Goal: Transaction & Acquisition: Purchase product/service

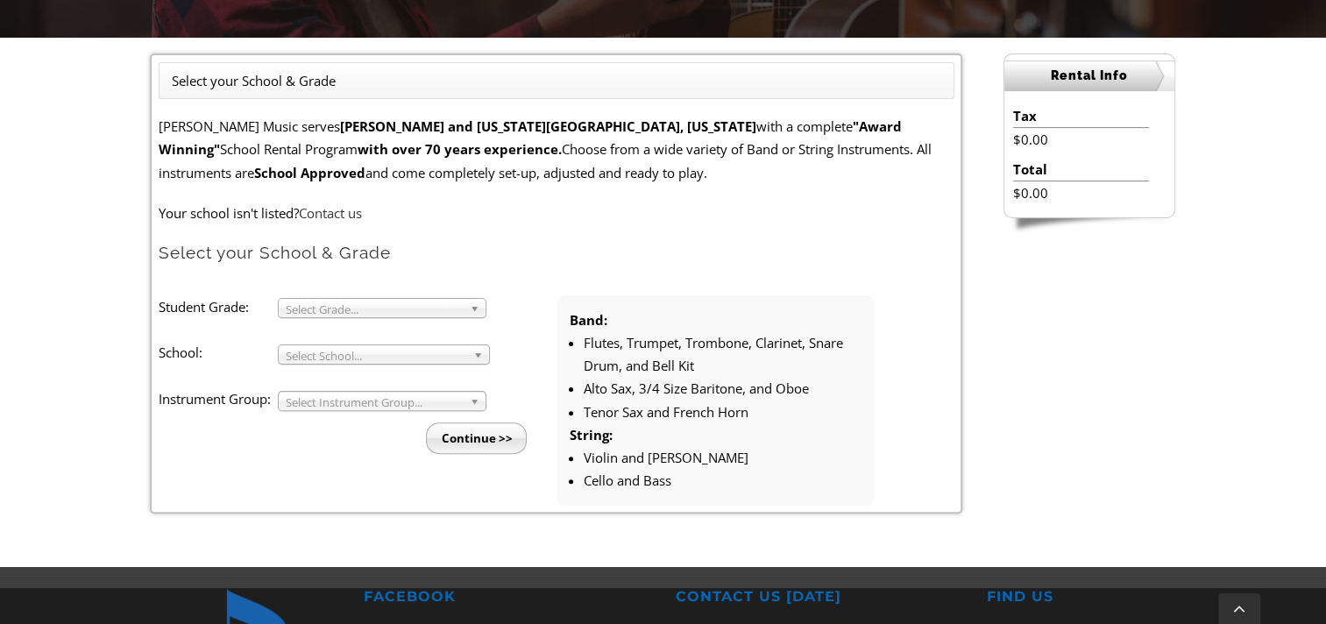
scroll to position [438, 0]
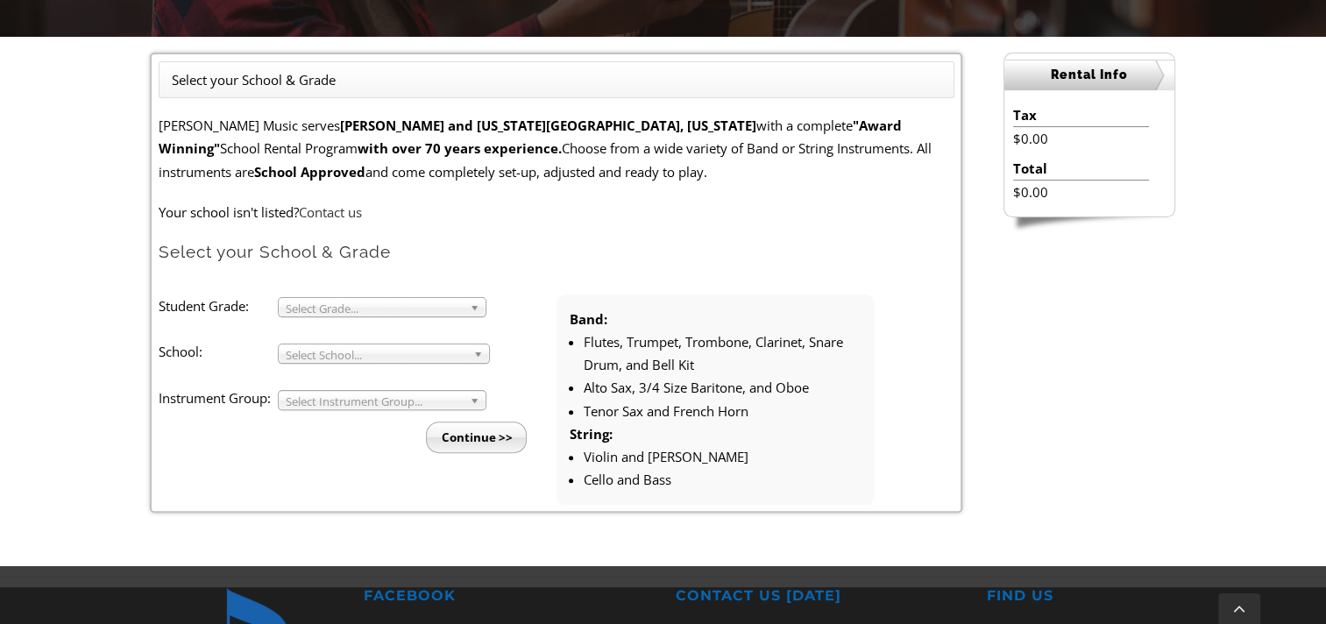
click at [473, 309] on b at bounding box center [478, 307] width 16 height 18
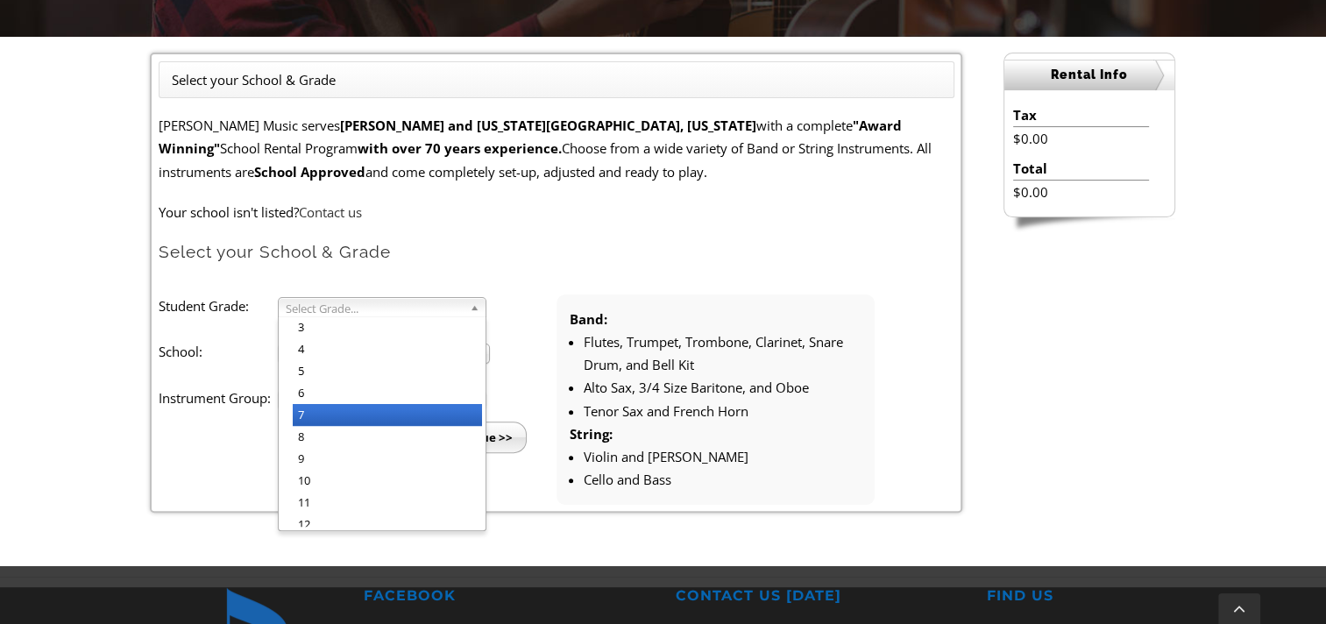
click at [437, 408] on li "7" at bounding box center [387, 415] width 189 height 22
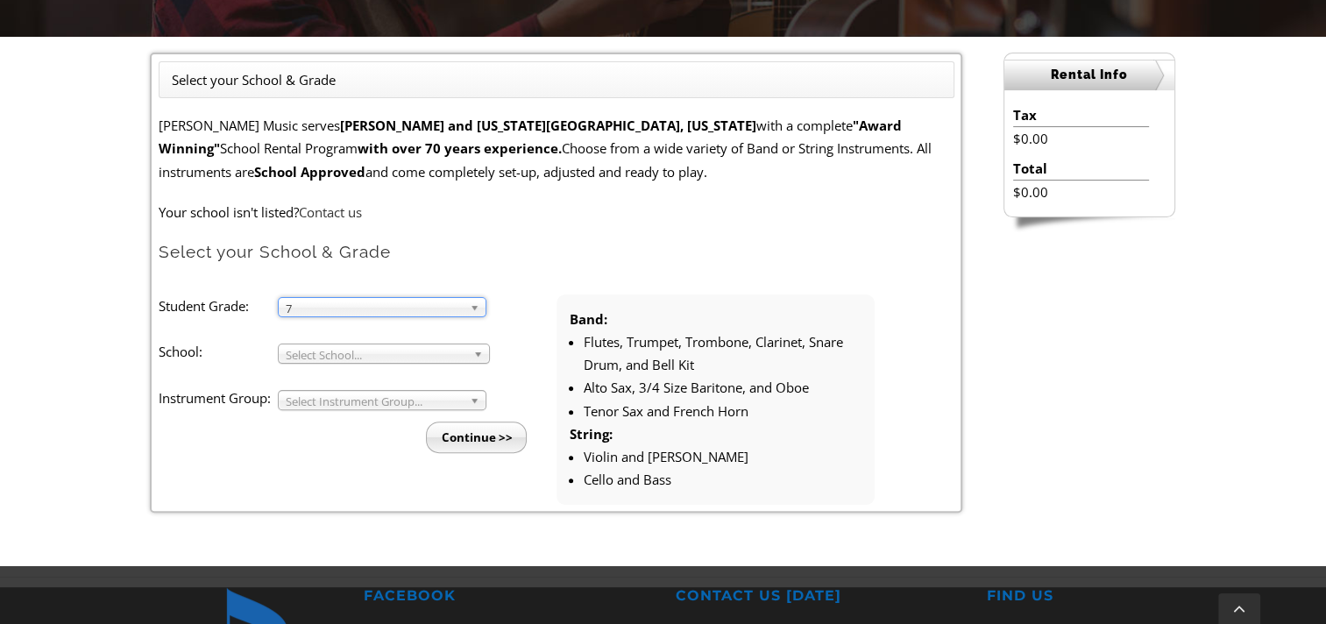
click at [480, 358] on b at bounding box center [481, 353] width 16 height 18
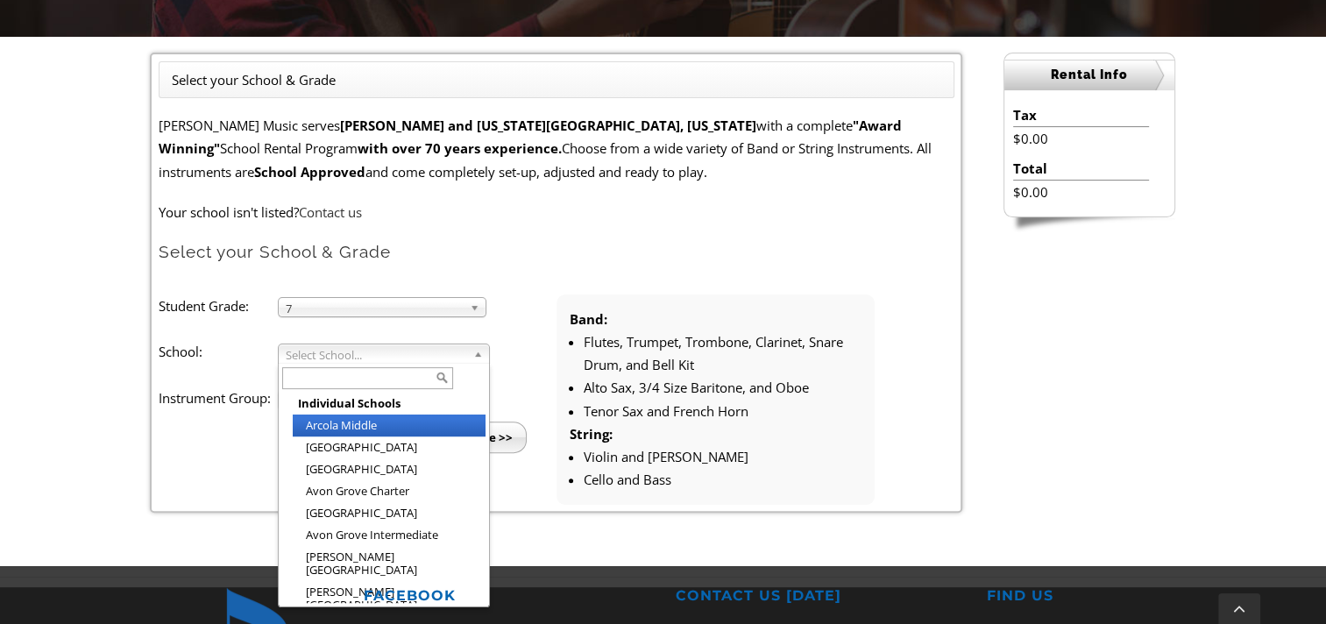
click at [386, 421] on li "Arcola Middle" at bounding box center [389, 426] width 193 height 22
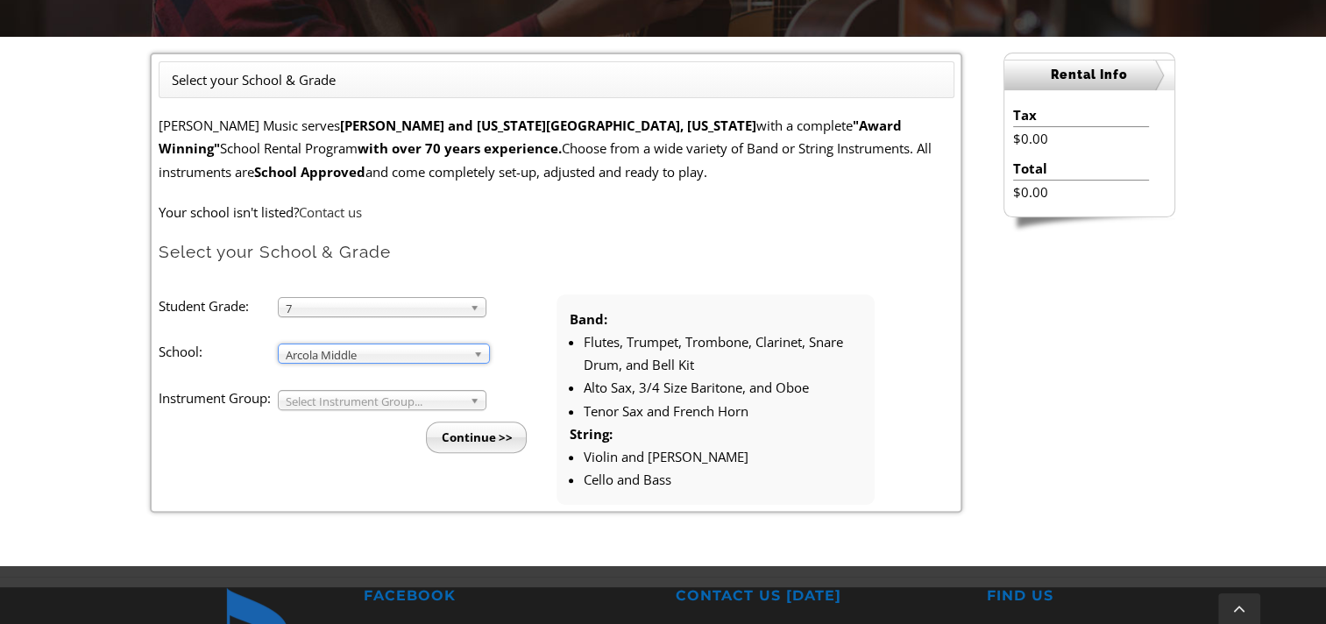
click at [470, 396] on b at bounding box center [478, 400] width 16 height 18
click at [457, 416] on li "Band" at bounding box center [387, 420] width 189 height 22
click at [490, 438] on input "Continue >>" at bounding box center [476, 438] width 101 height 32
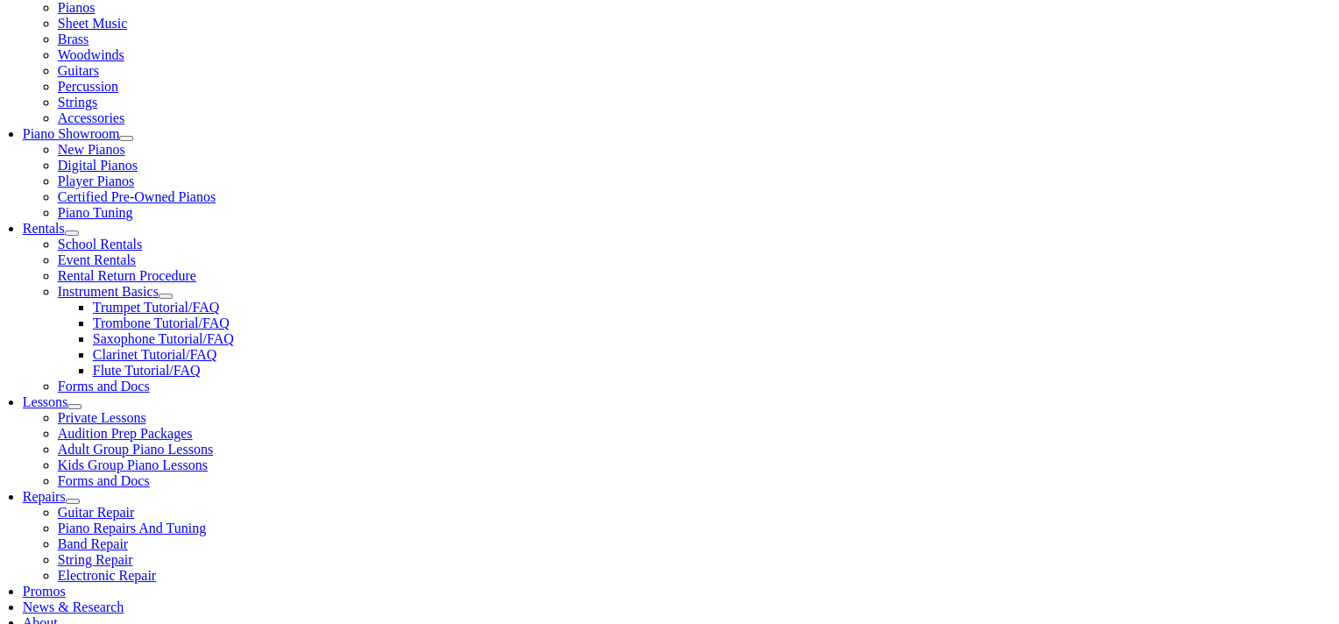
scroll to position [526, 0]
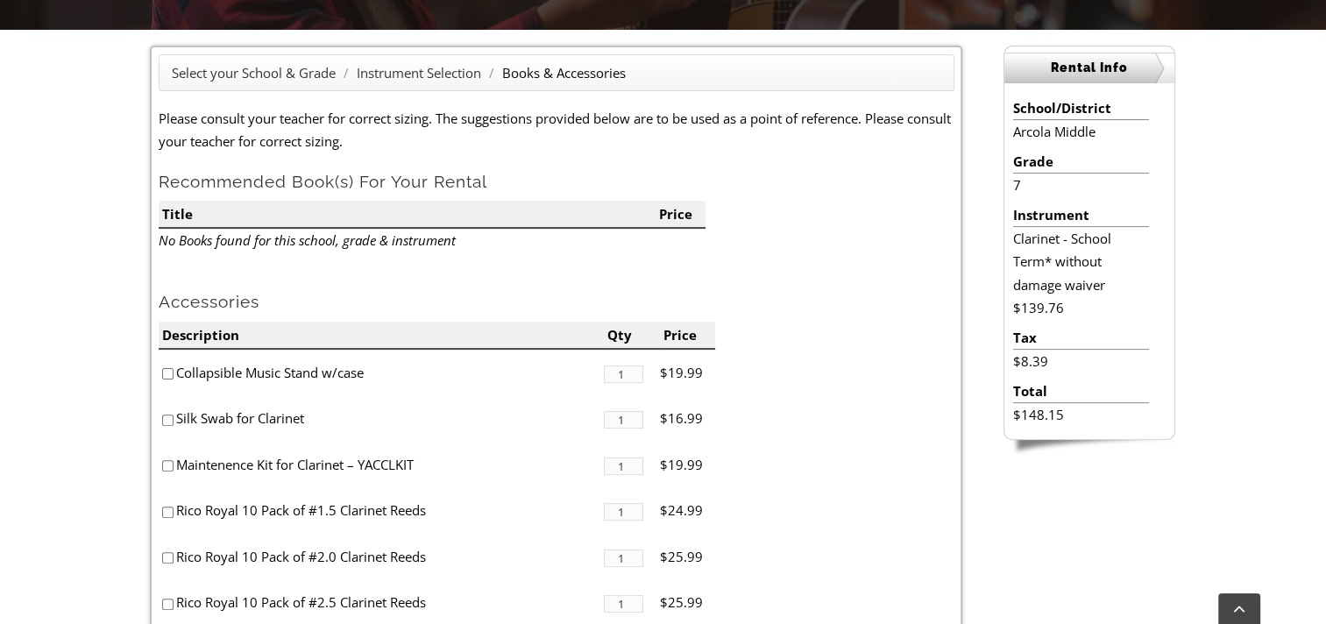
scroll to position [430, 0]
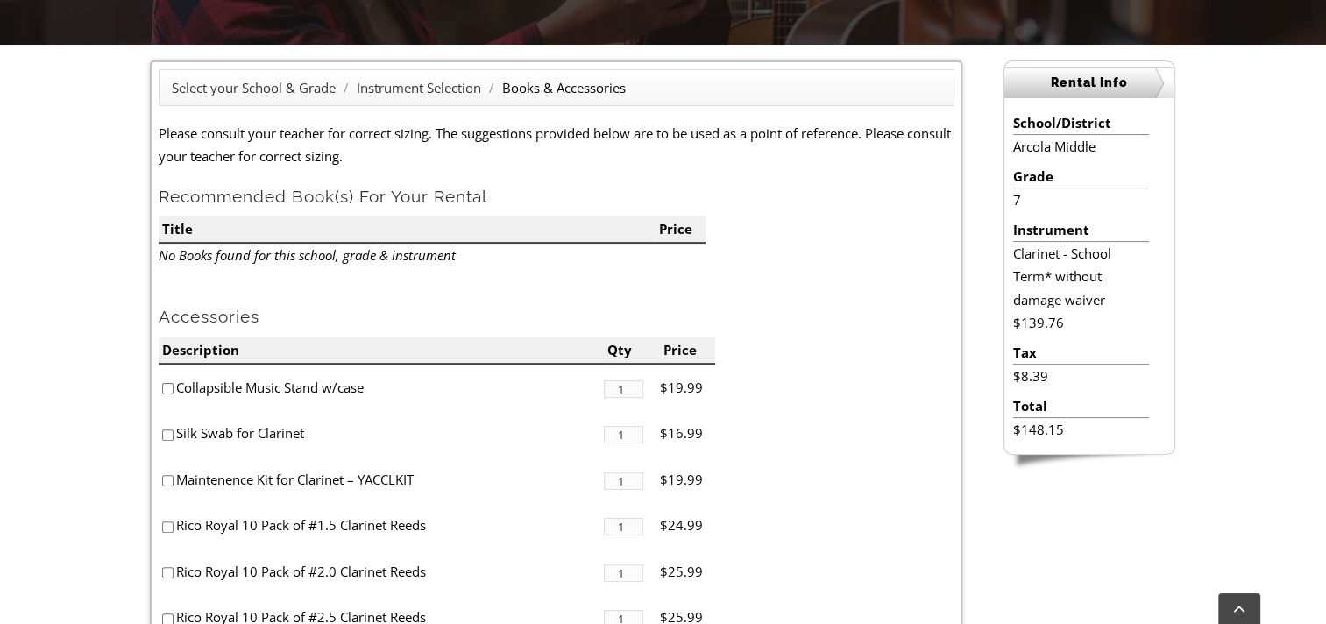
click at [549, 89] on li "Books & Accessories" at bounding box center [564, 87] width 124 height 23
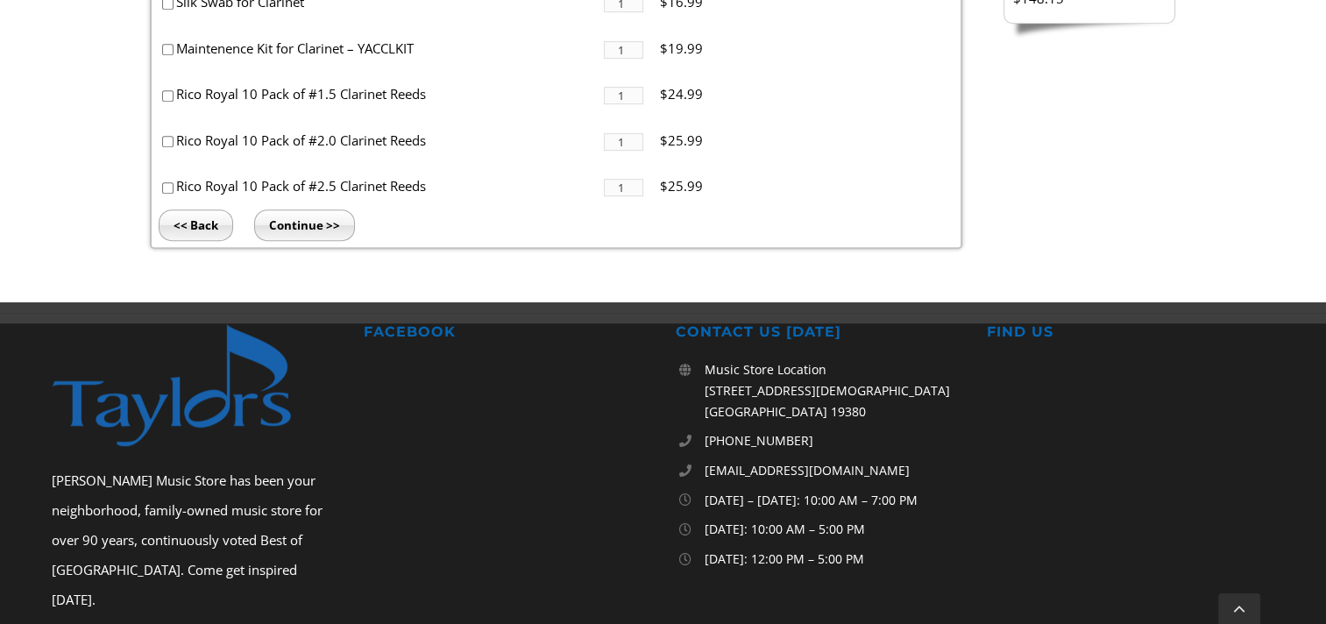
scroll to position [869, 0]
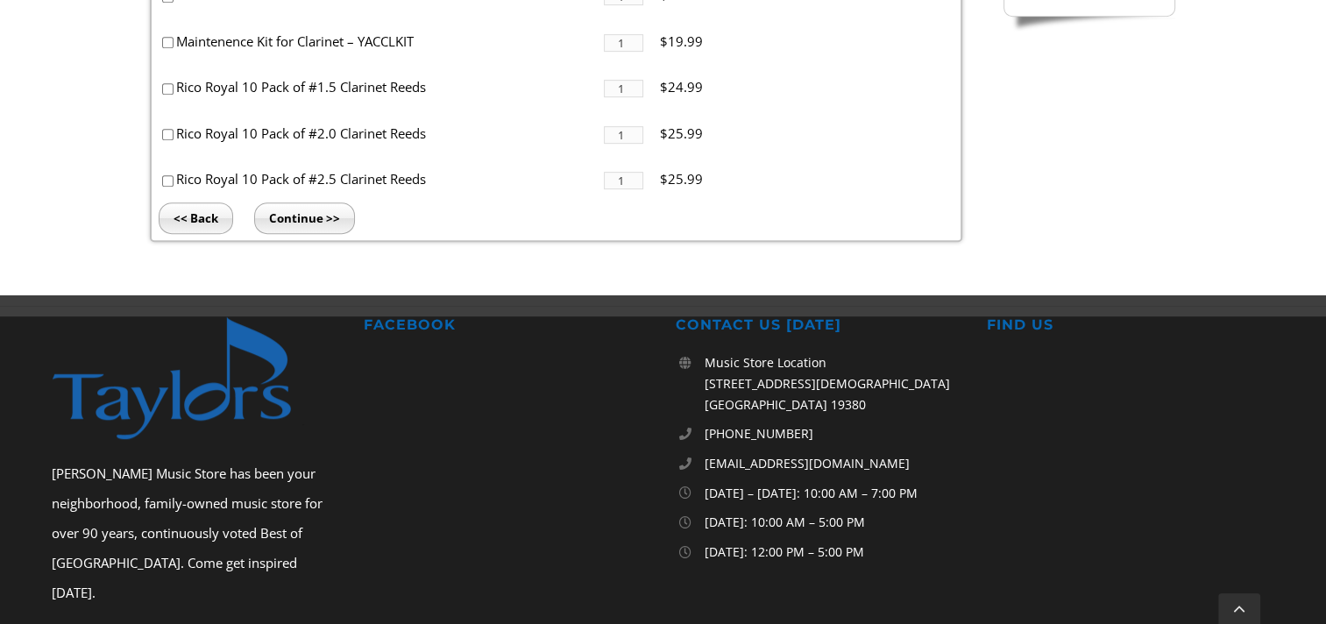
click at [298, 212] on input "Continue >>" at bounding box center [304, 218] width 101 height 32
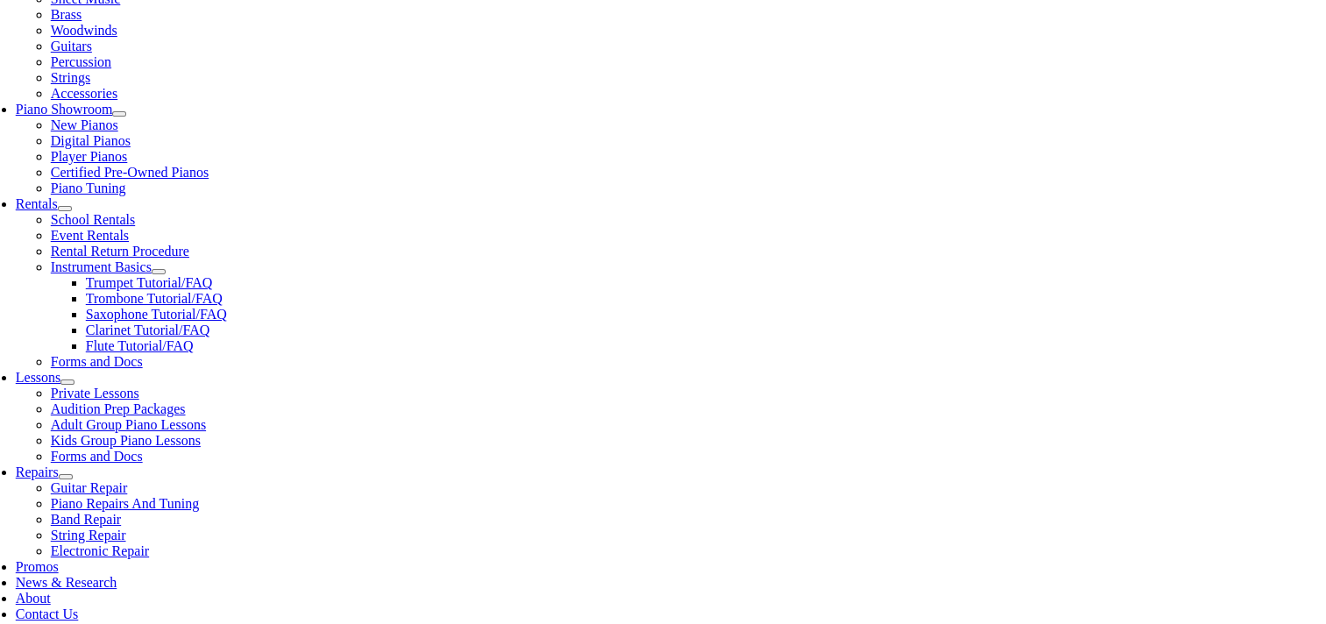
type input "1"
type input "Jasmine"
type input "Taylor"
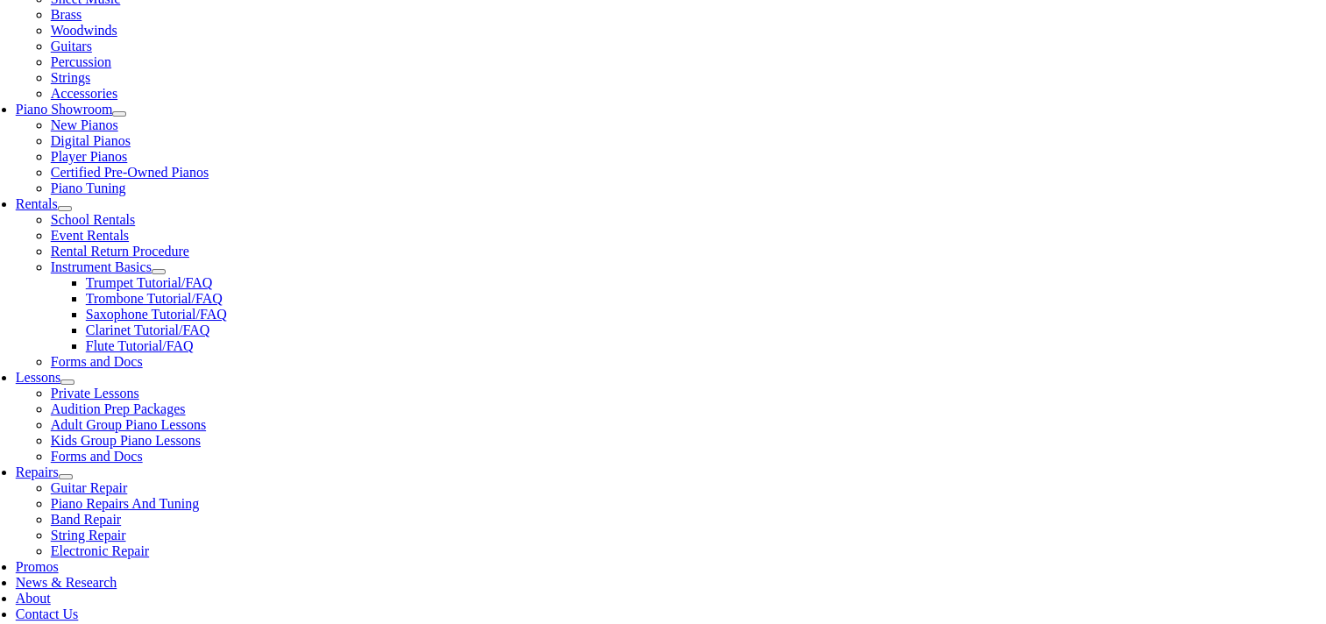
type input "PACE"
type input "4847160610"
type input "27848426"
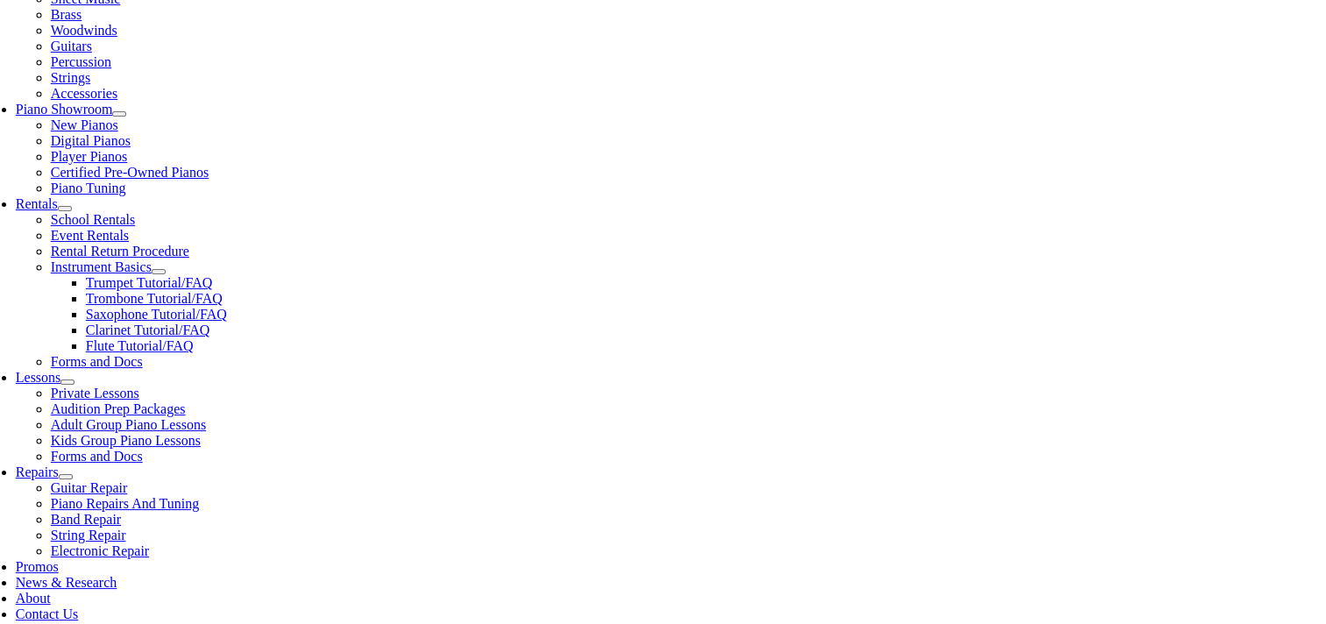
type input "05/03/1987"
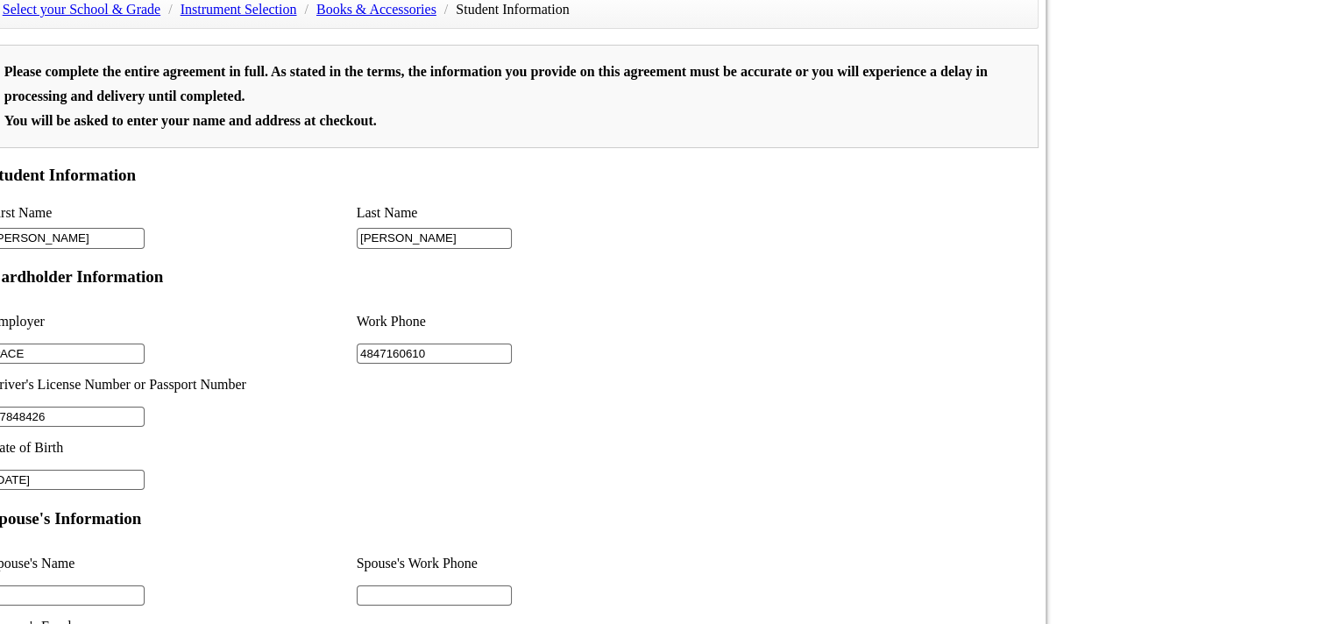
scroll to position [1139, 0]
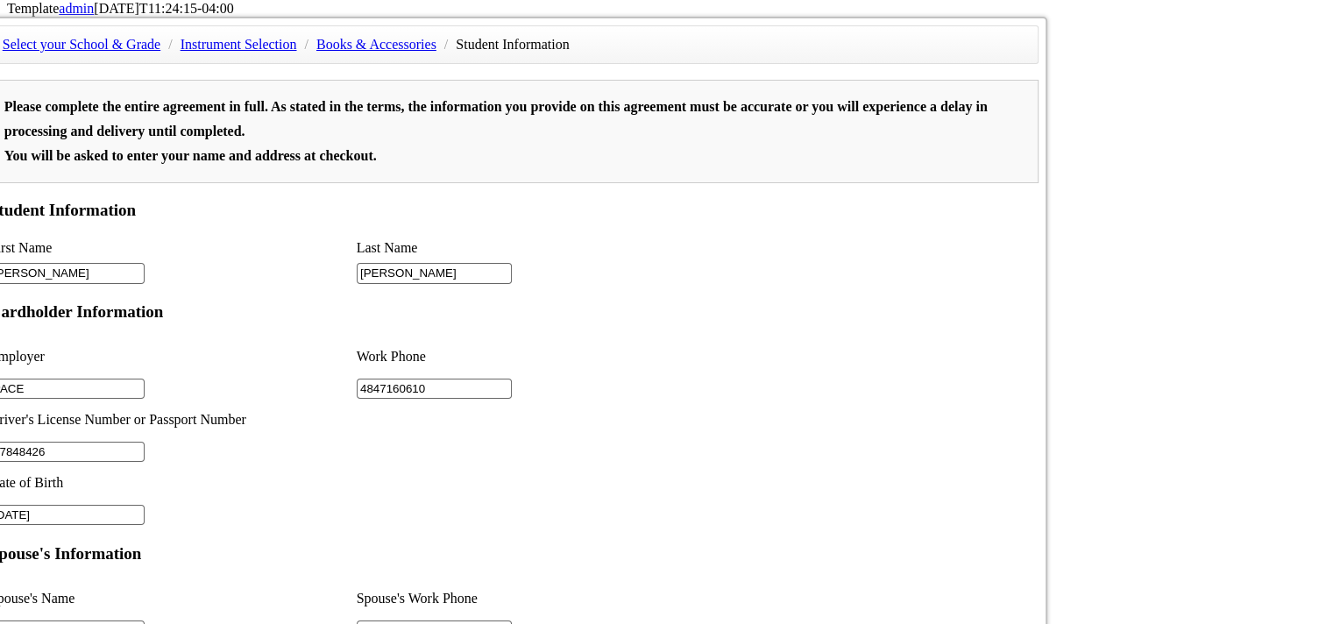
type input "2"
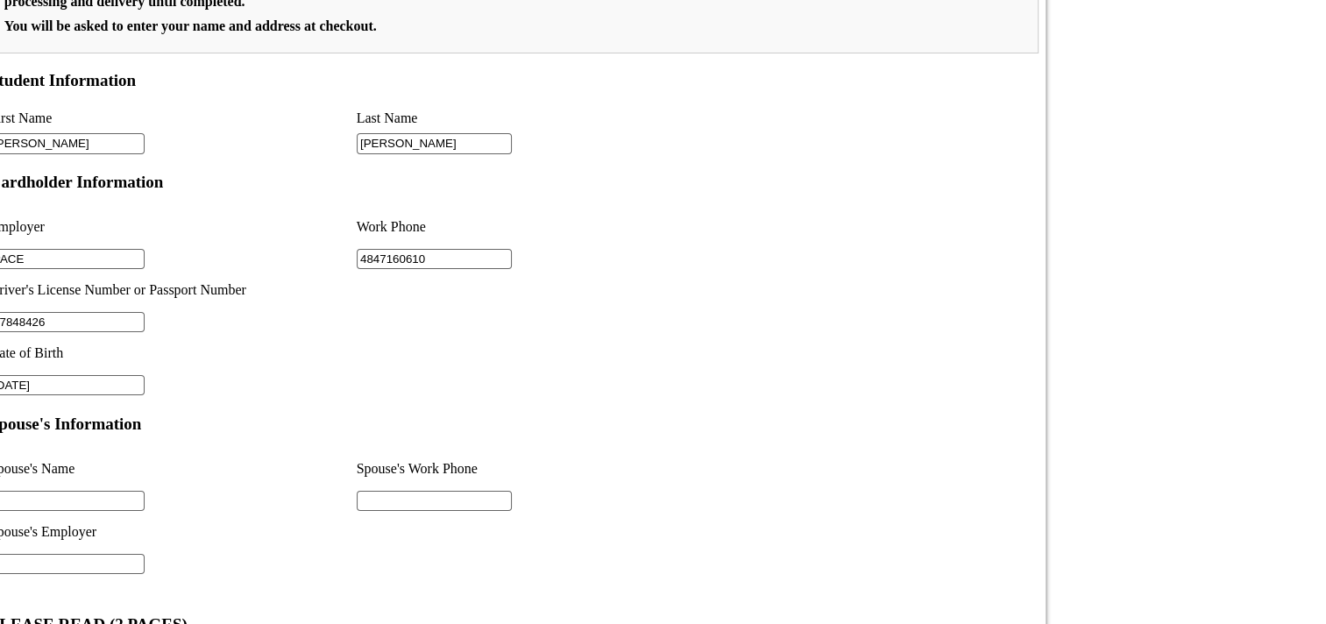
scroll to position [1266, 0]
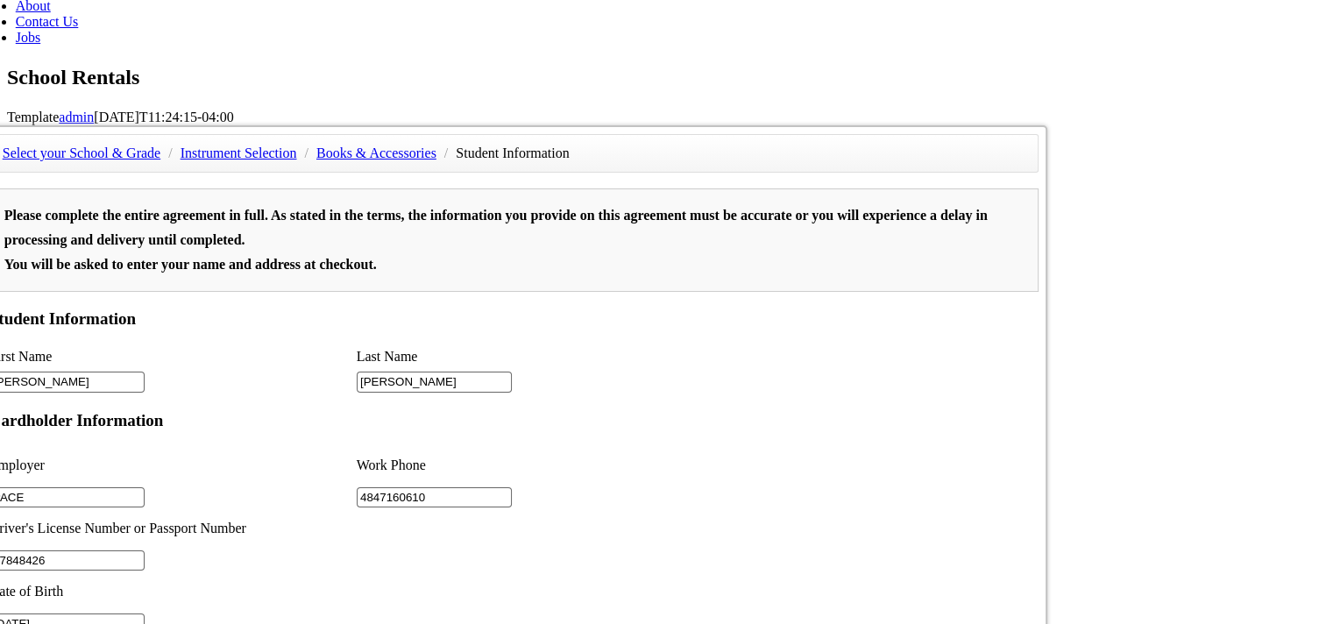
scroll to position [740, 0]
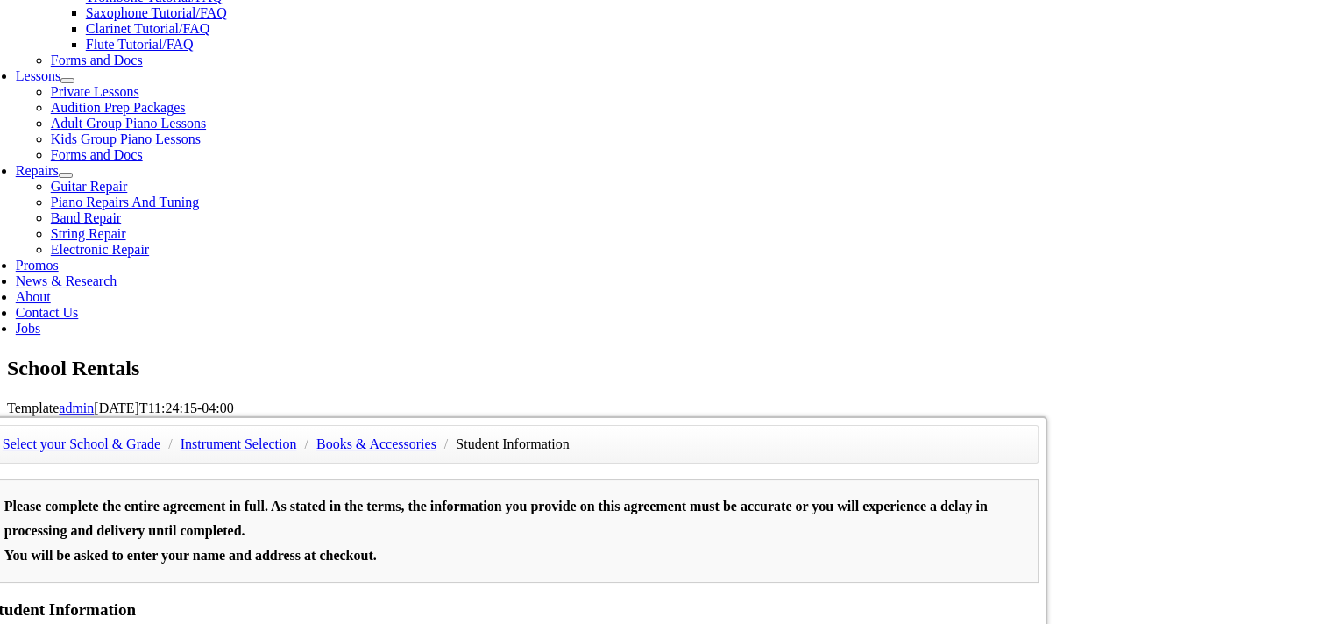
type input "N/A"
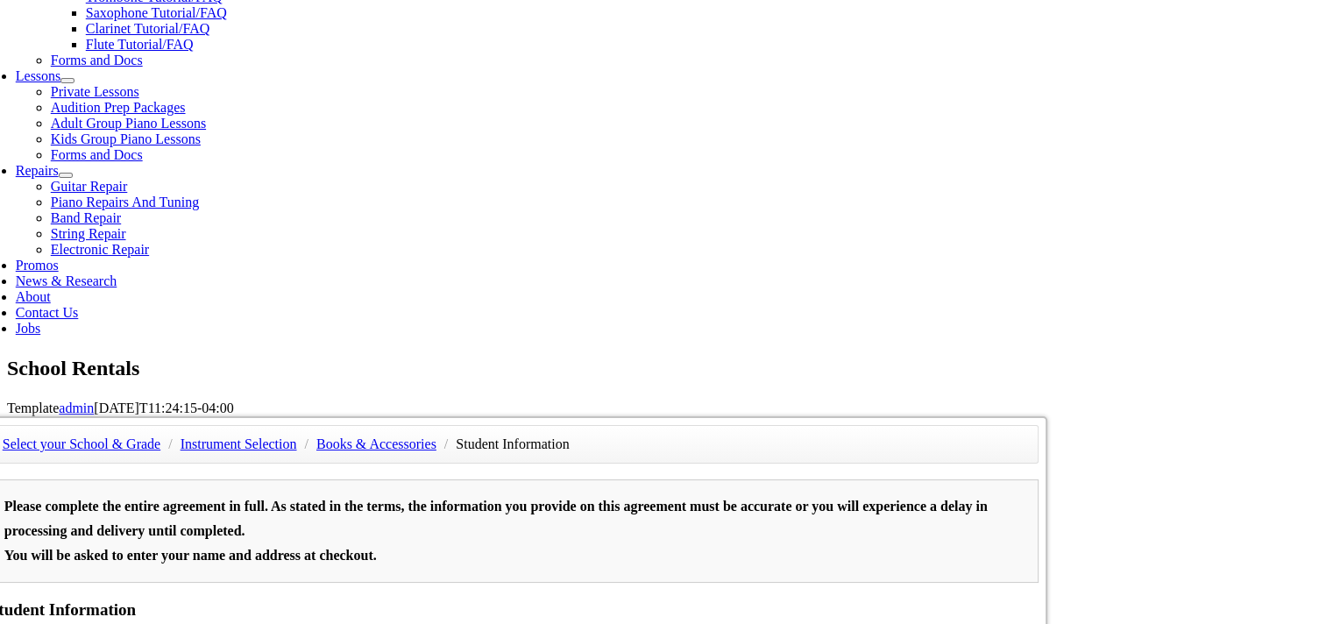
scroll to position [1353, 0]
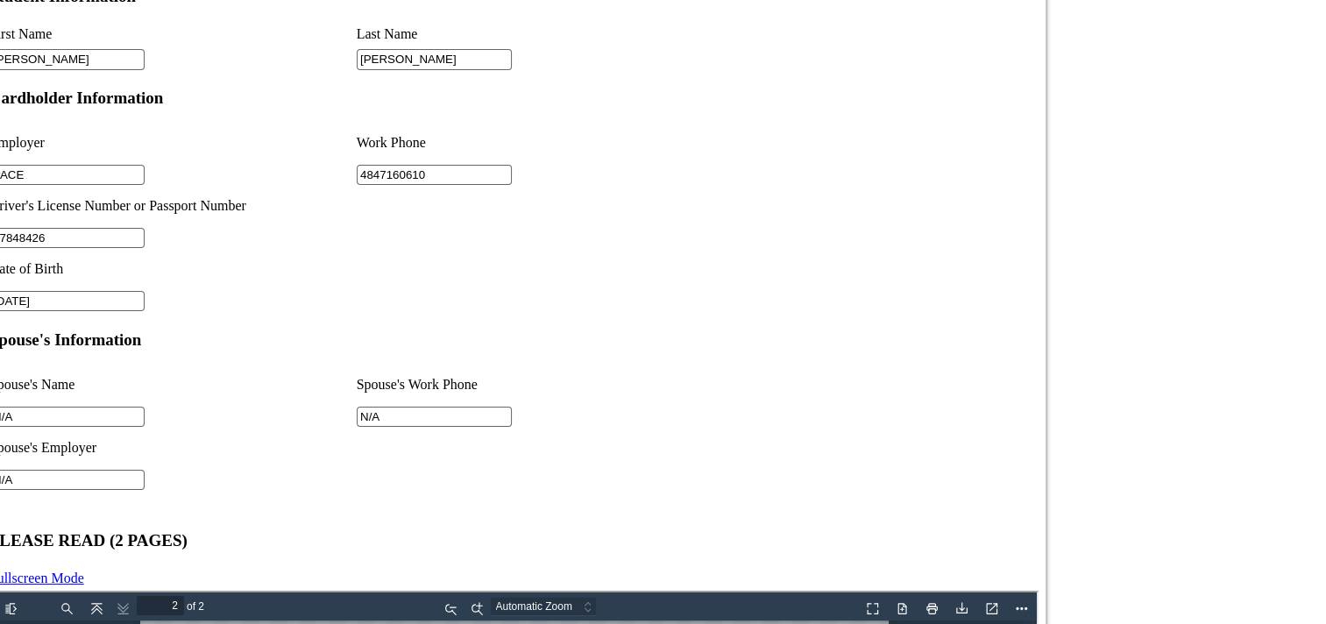
type input "N/A"
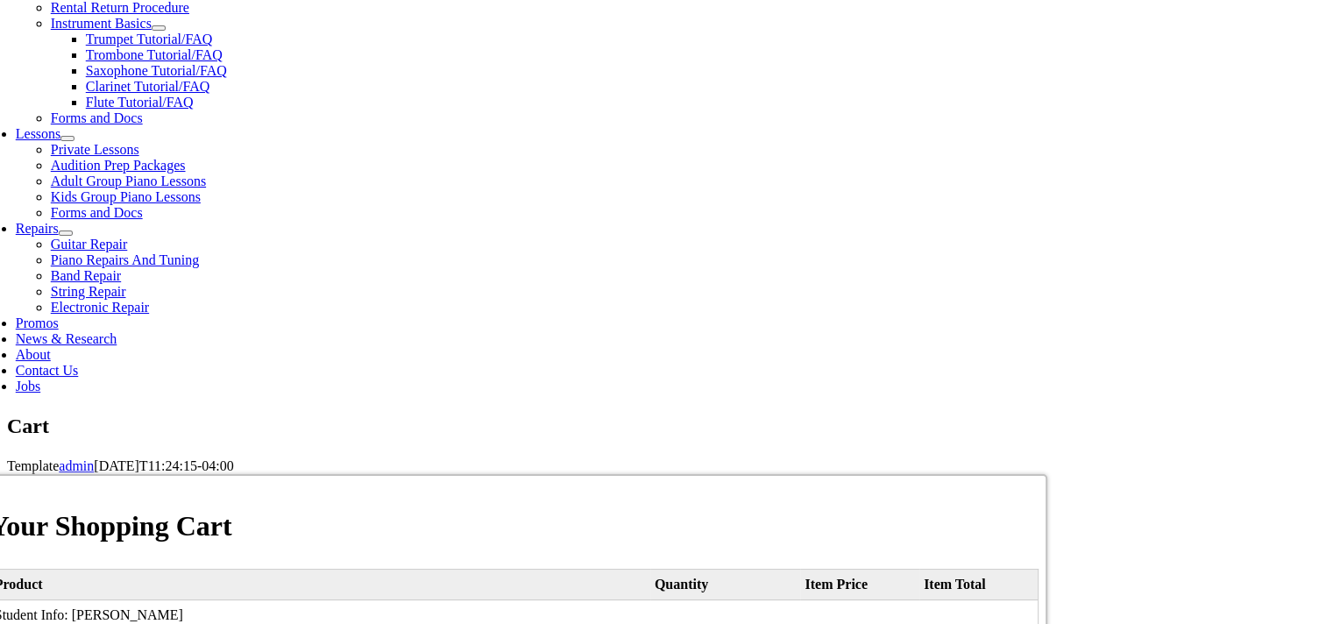
scroll to position [701, 0]
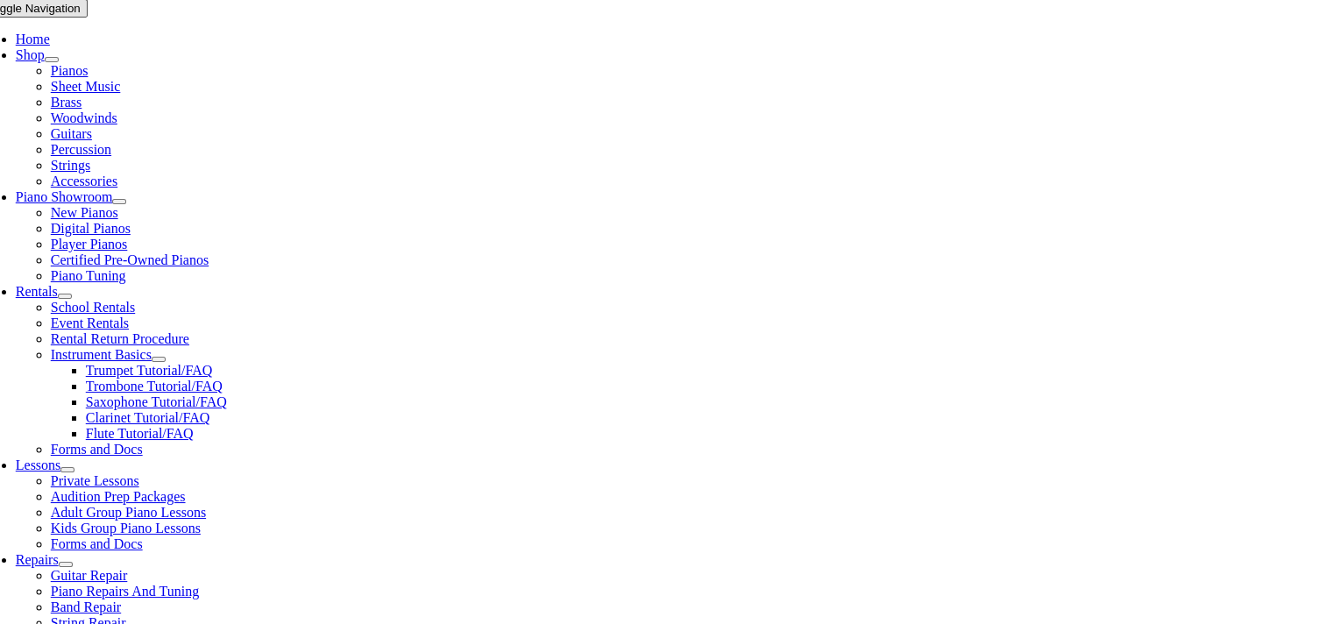
scroll to position [614, 0]
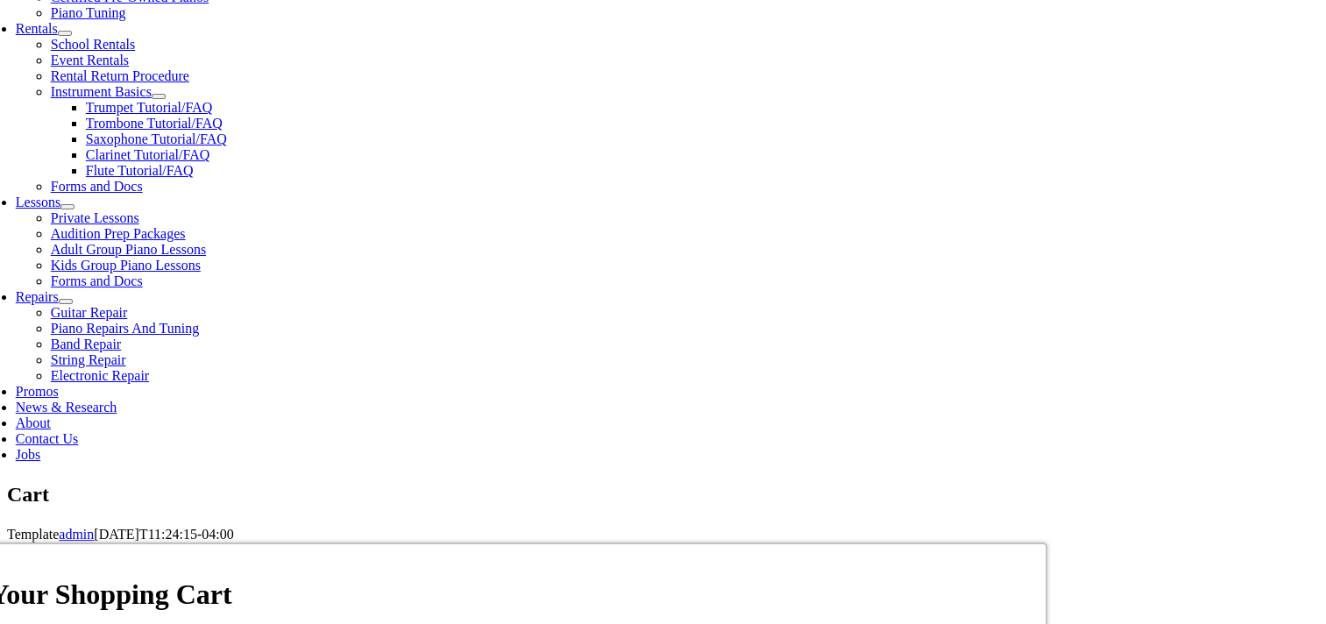
select select "PA"
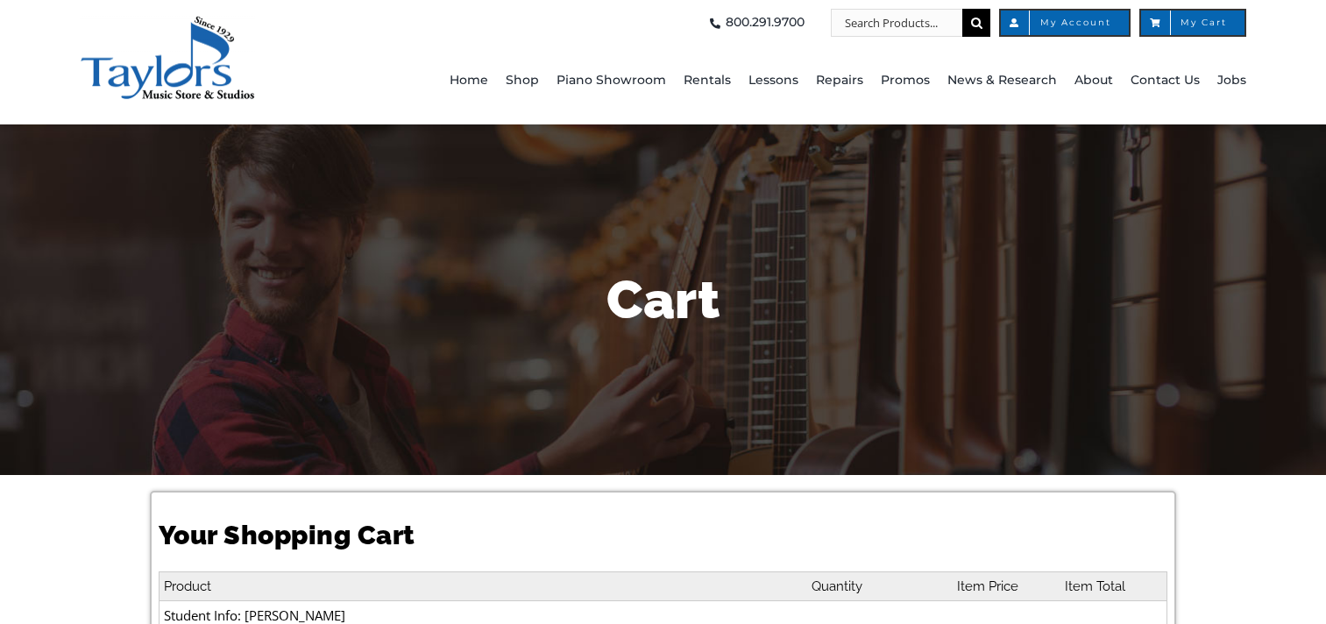
select select "PA"
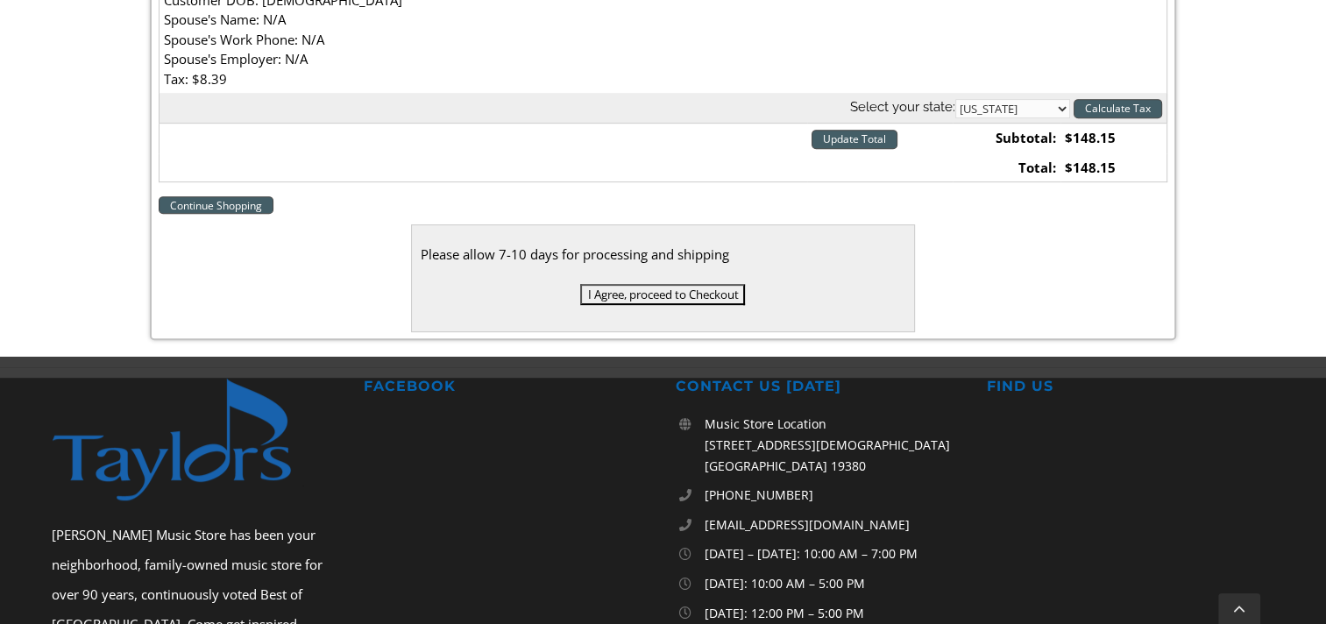
scroll to position [789, 0]
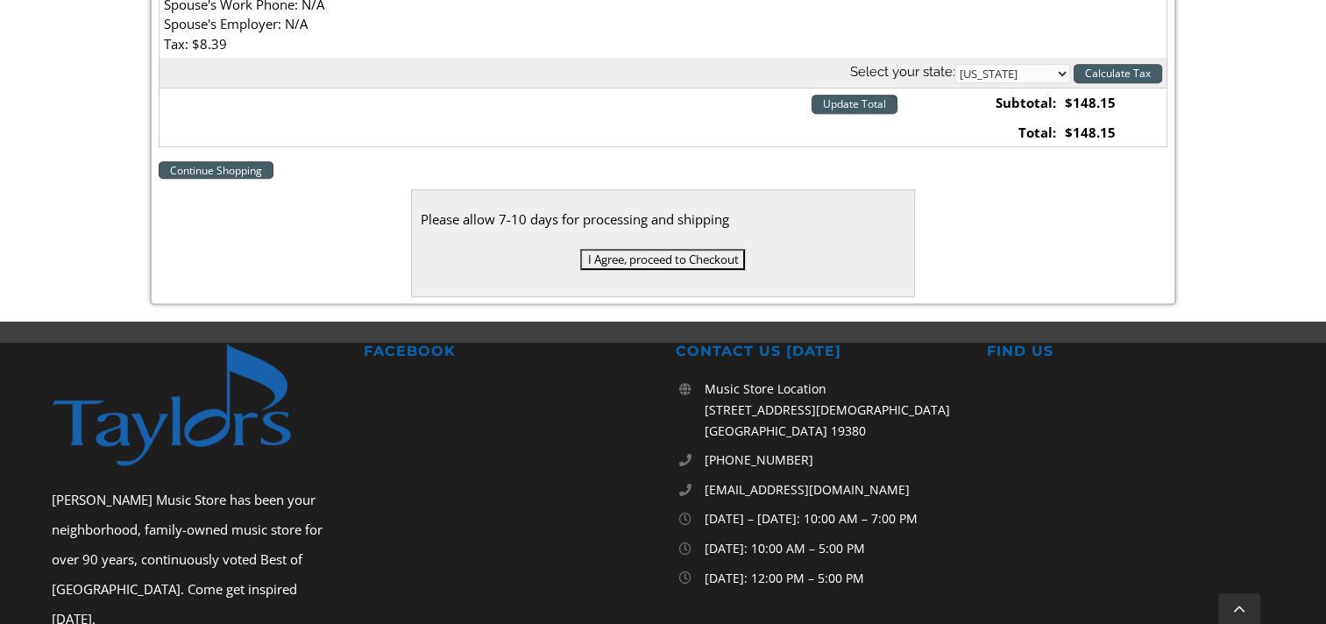
click at [639, 256] on input "I Agree, proceed to Checkout" at bounding box center [662, 259] width 165 height 21
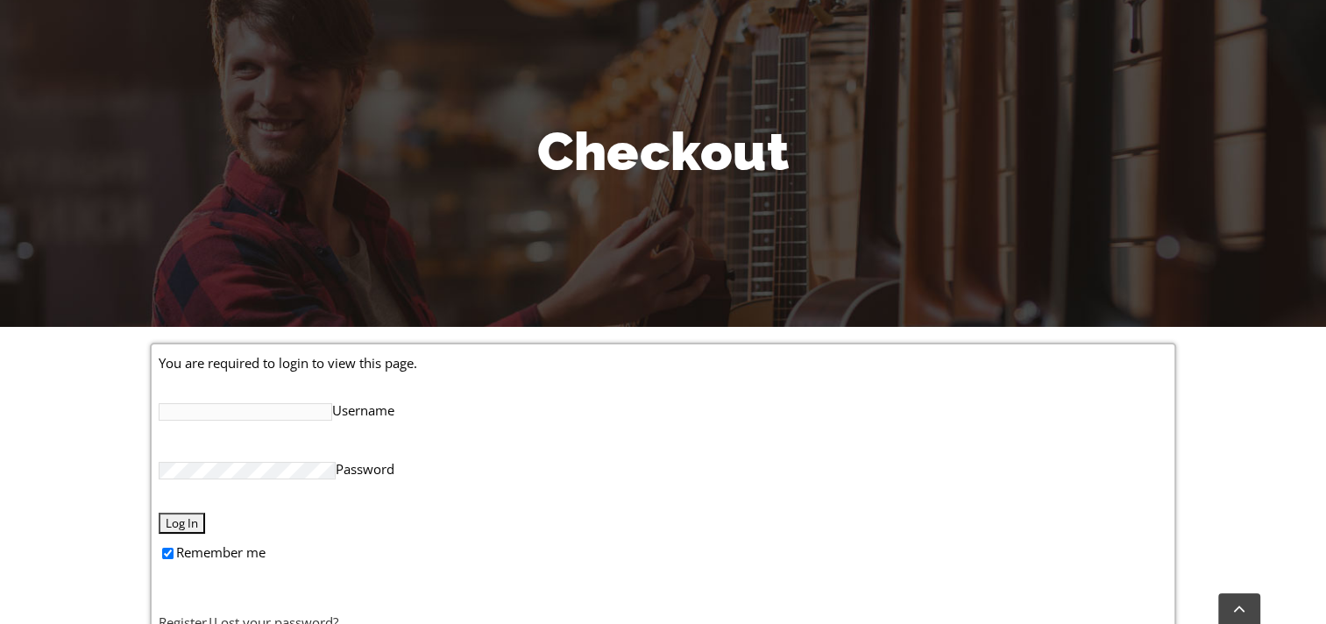
scroll to position [351, 0]
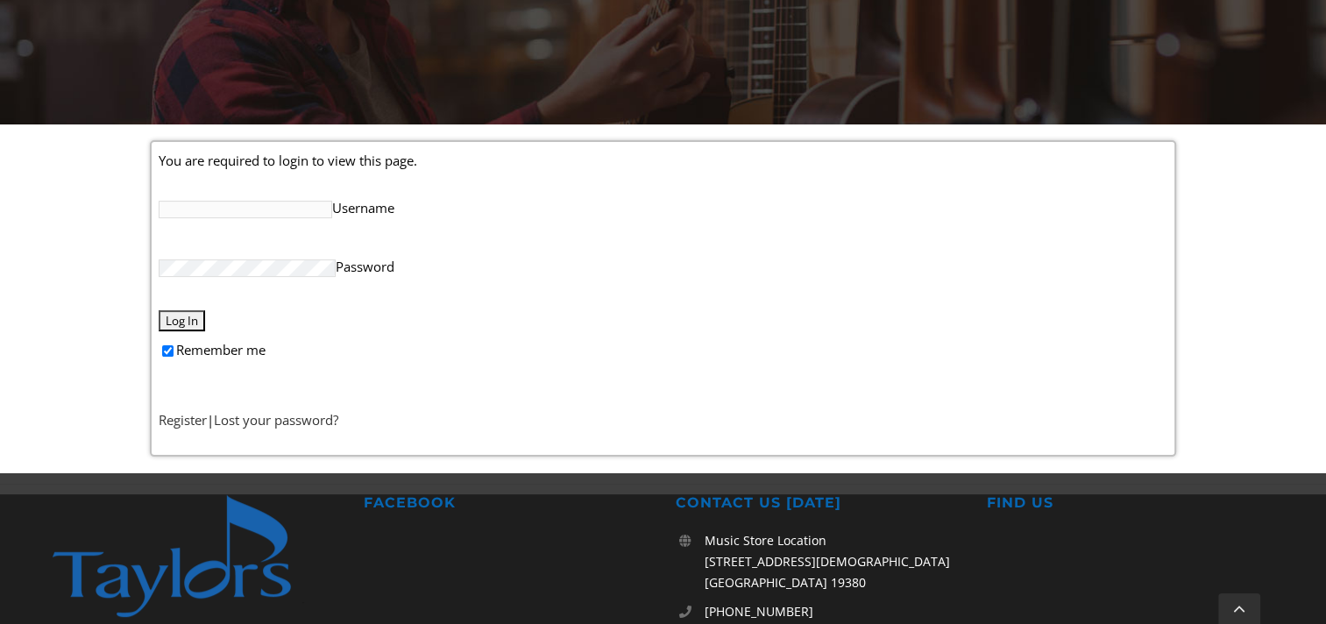
click at [247, 206] on input "Username" at bounding box center [246, 210] width 174 height 18
type input "[PERSON_NAME][EMAIL_ADDRESS][DOMAIN_NAME]"
click at [270, 417] on link "Lost your password?" at bounding box center [276, 420] width 124 height 18
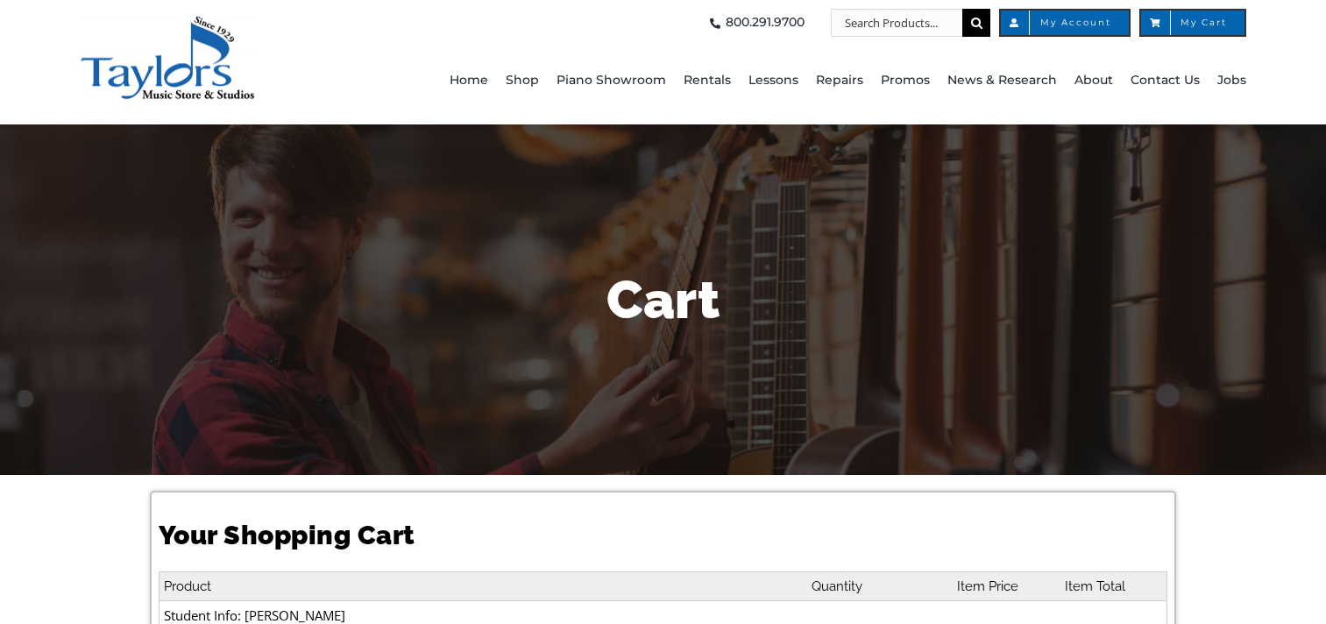
select select "PA"
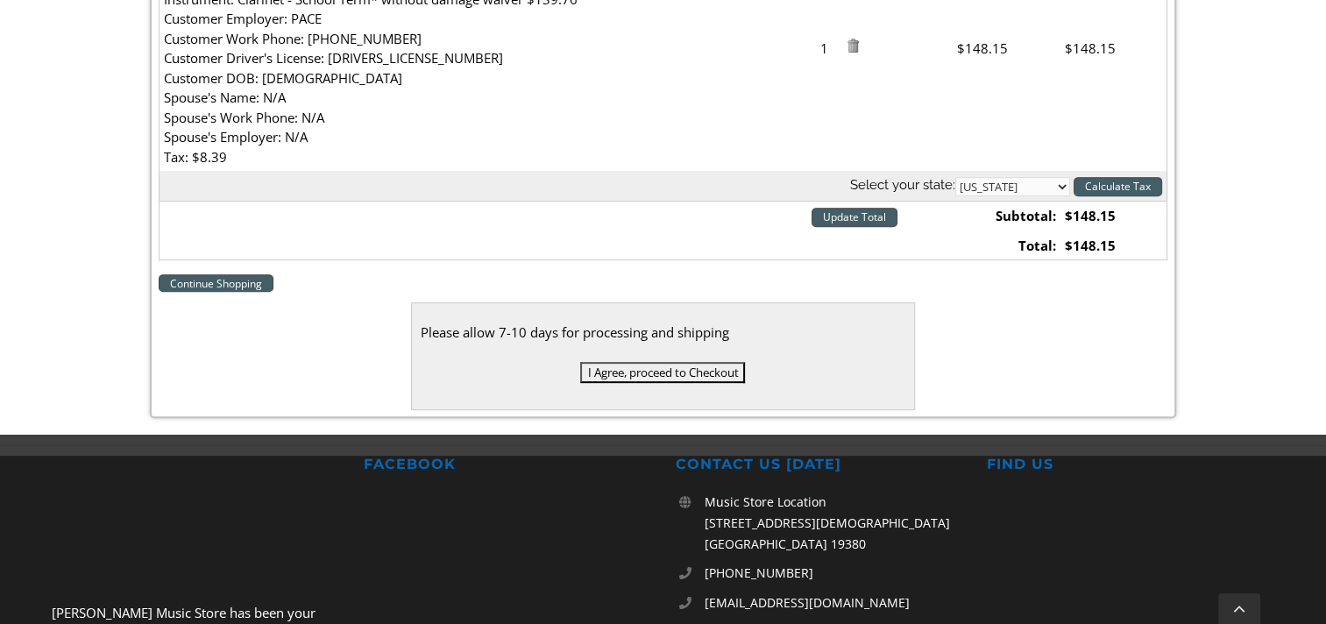
scroll to position [701, 0]
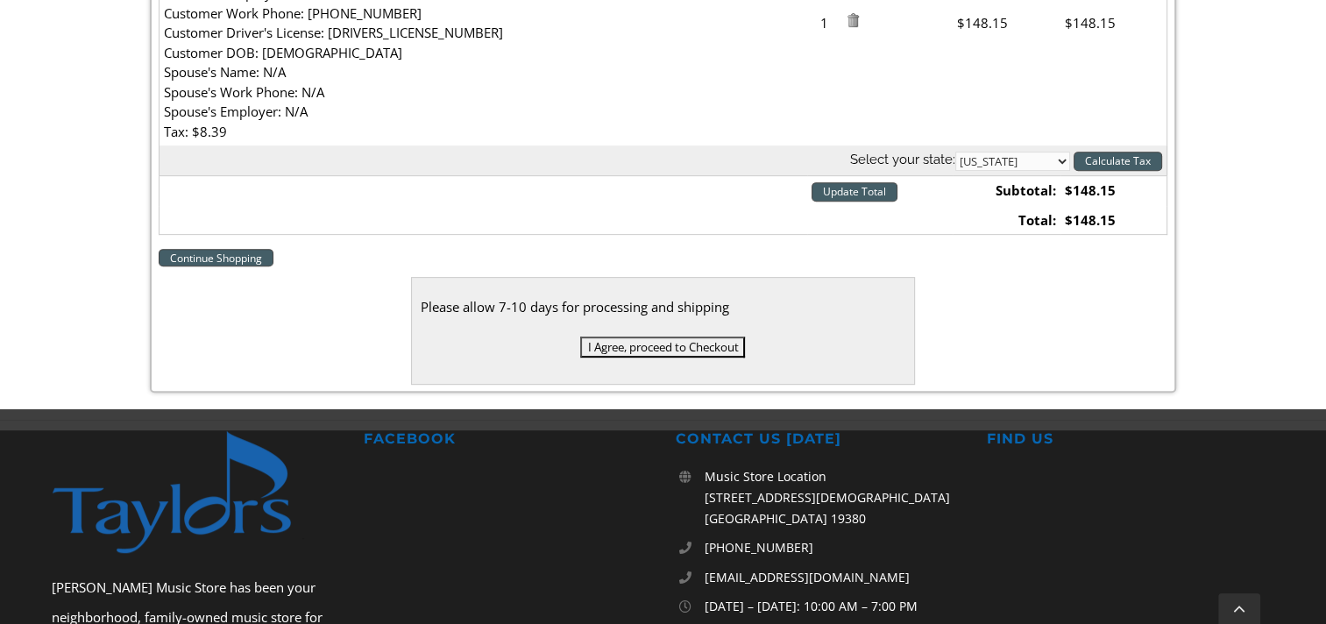
click at [657, 340] on input "I Agree, proceed to Checkout" at bounding box center [662, 347] width 165 height 21
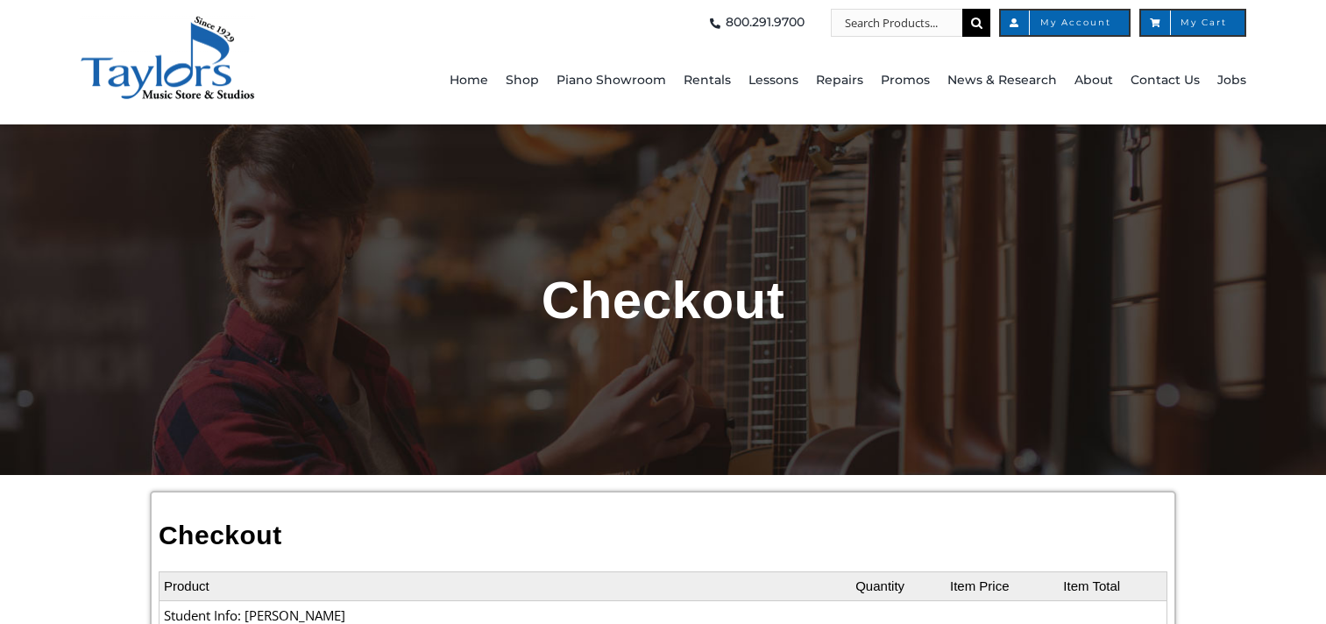
select select
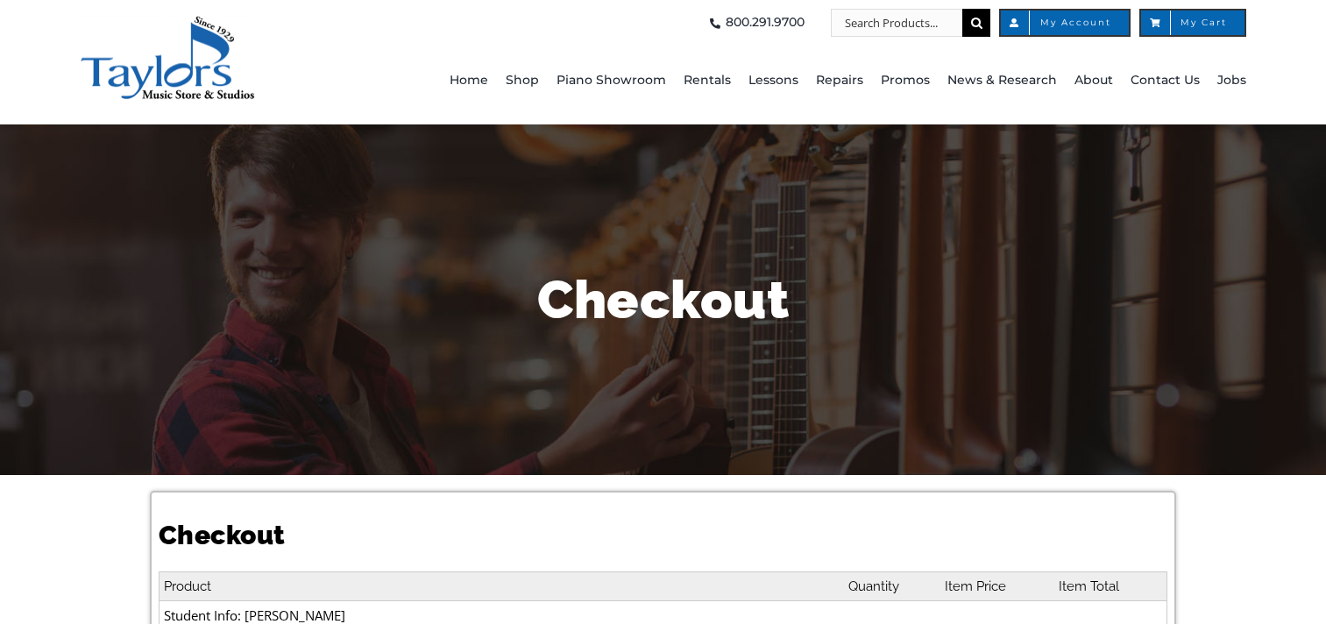
select select
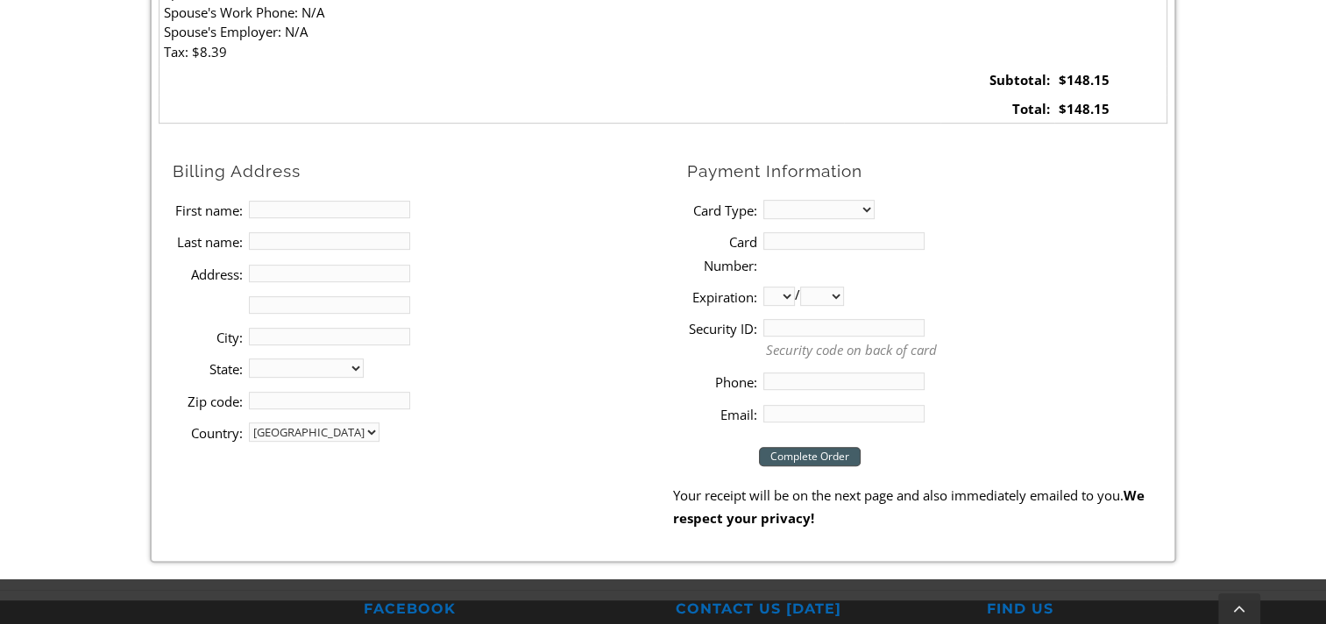
scroll to position [789, 0]
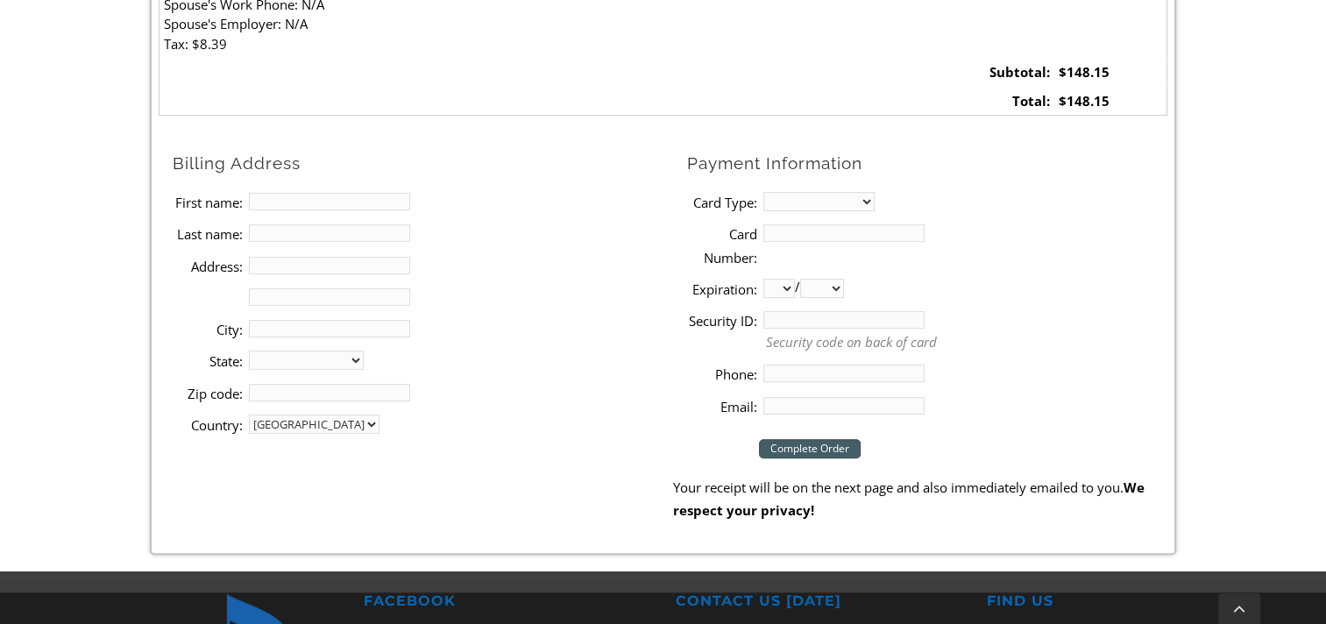
click at [274, 202] on input "First name:" at bounding box center [329, 202] width 161 height 18
type input "[PERSON_NAME]"
type input "[STREET_ADDRESS]"
type input "[GEOGRAPHIC_DATA]"
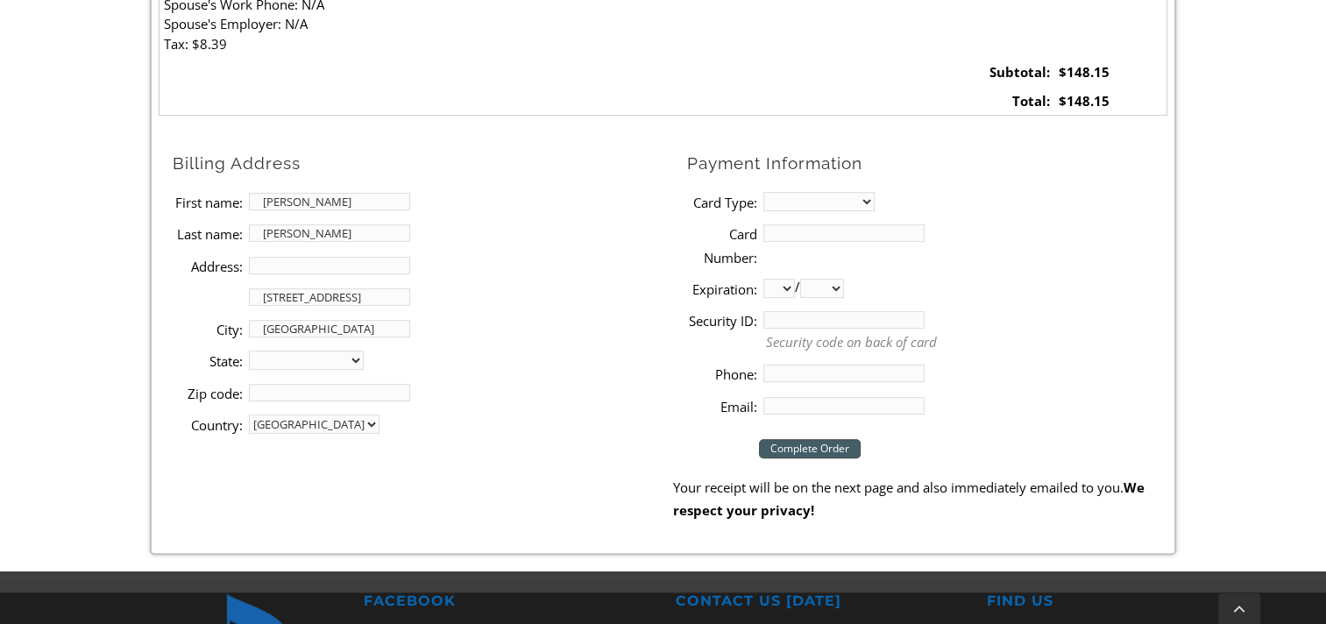
select select "PA"
type input "19403"
type input "4847160610"
type input "[PERSON_NAME][EMAIL_ADDRESS][DOMAIN_NAME]"
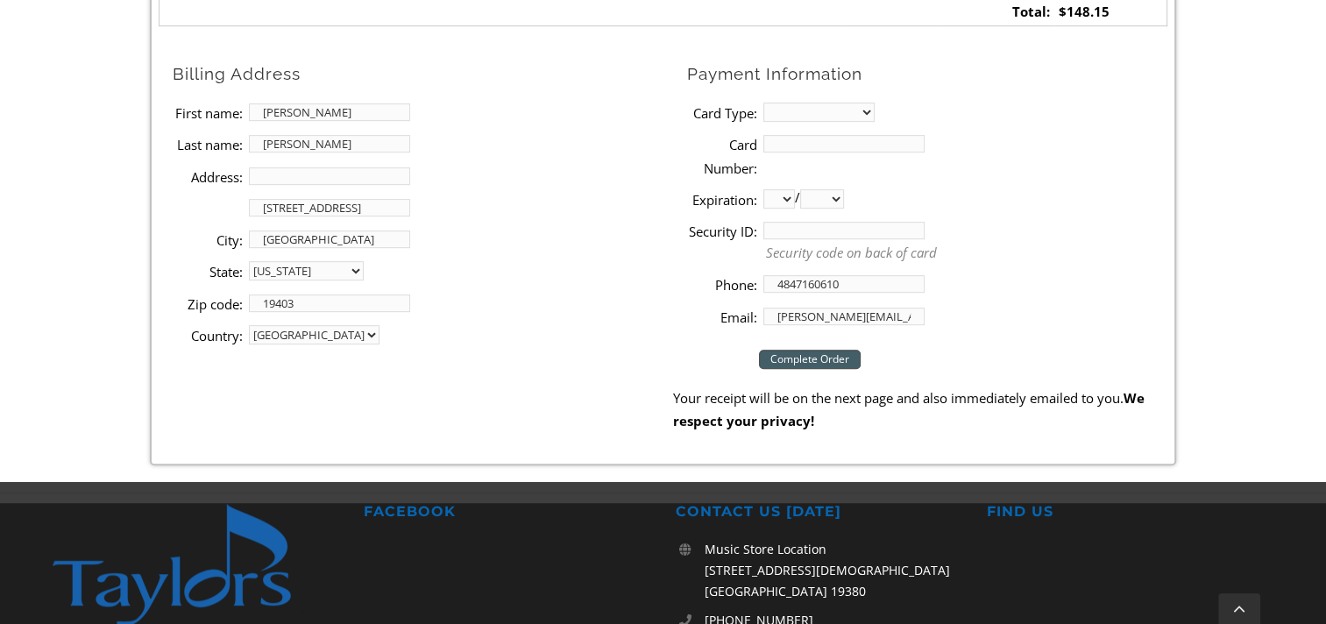
scroll to position [877, 0]
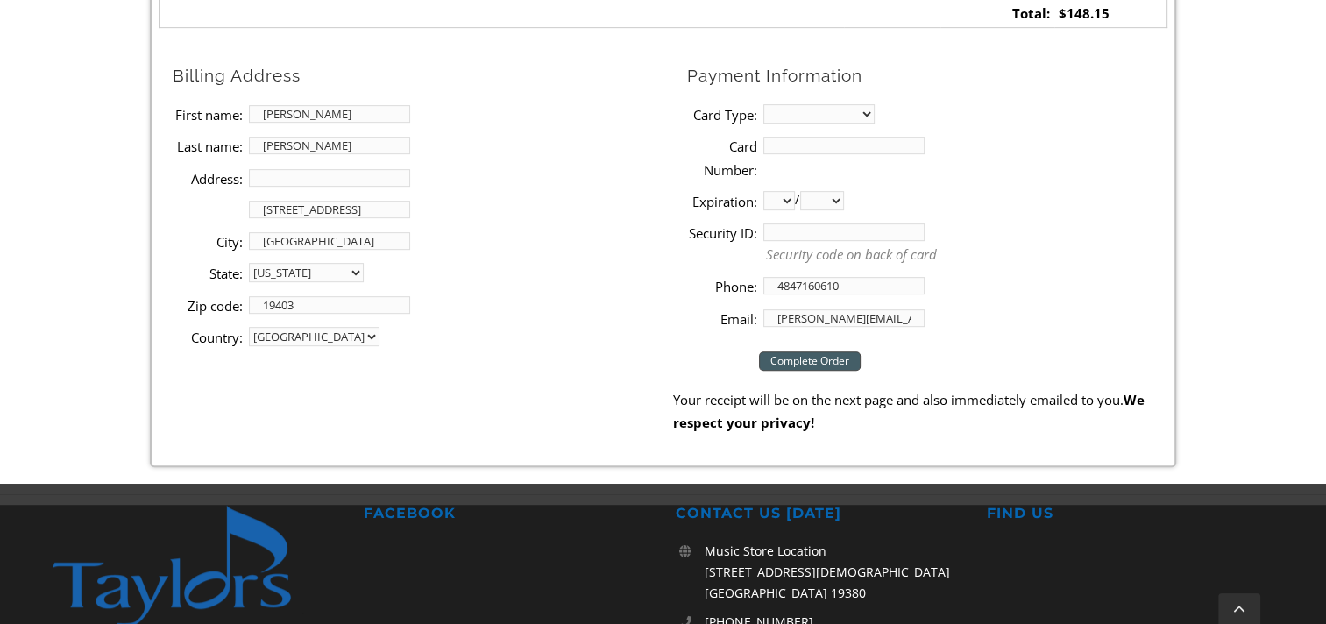
click at [870, 114] on select "MasterCard Visa American Express Discover" at bounding box center [818, 113] width 111 height 19
select select "visa"
click at [763, 104] on select "MasterCard Visa American Express Discover" at bounding box center [818, 113] width 111 height 19
click at [787, 146] on input "Card Number:" at bounding box center [843, 146] width 161 height 18
type input "[CREDIT_CARD_NUMBER]"
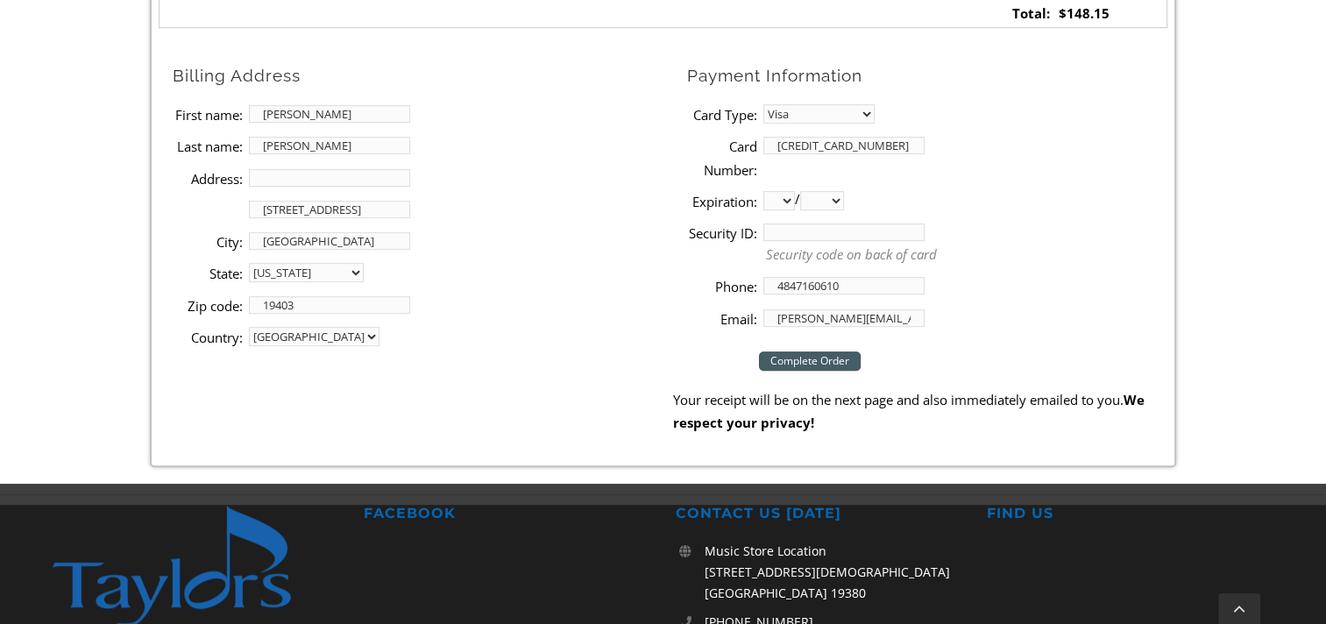
click at [785, 200] on select "01 02 03 04 05 06 07 08 09 10 11 12" at bounding box center [779, 200] width 32 height 19
select select "01"
click at [763, 191] on select "01 02 03 04 05 06 07 08 09 10 11 12" at bounding box center [779, 200] width 32 height 19
click at [838, 197] on select "2025 2026 2027 2028 2029 2030 2031 2032 2033 2034 2035 2036 2037" at bounding box center [822, 200] width 44 height 19
select select "2028"
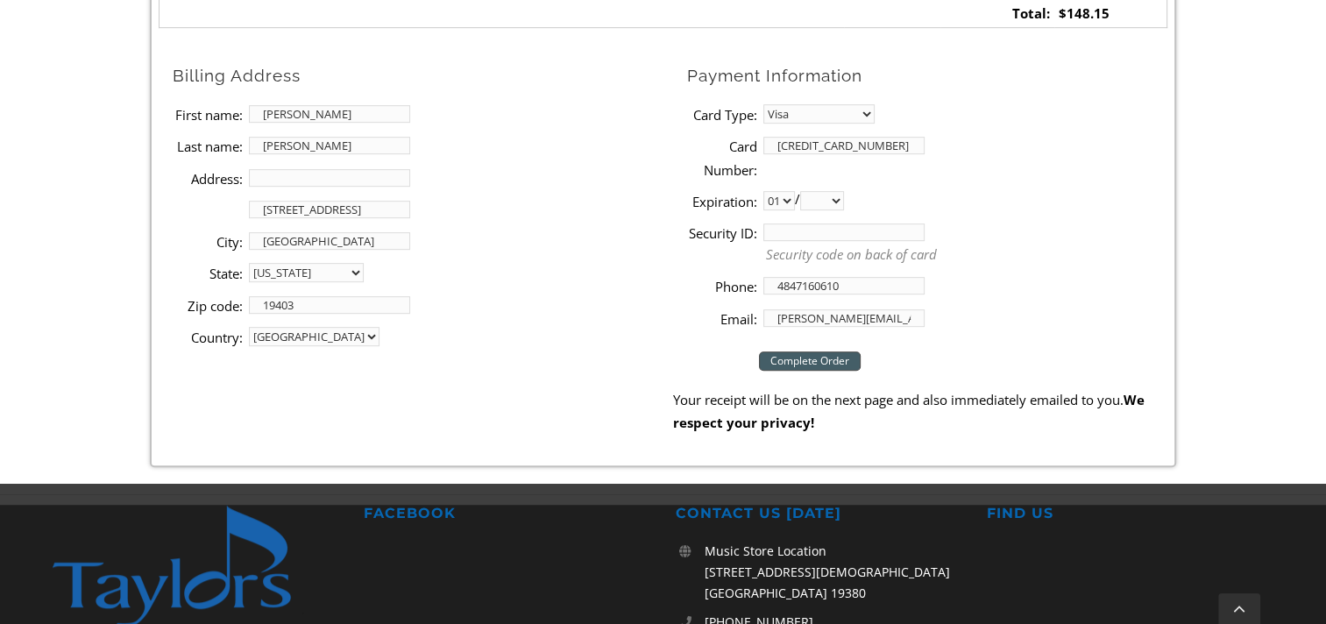
click at [806, 191] on select "2025 2026 2027 2028 2029 2030 2031 2032 2033 2034 2035 2036 2037" at bounding box center [822, 200] width 44 height 19
click at [784, 230] on input "Security ID:" at bounding box center [843, 233] width 161 height 18
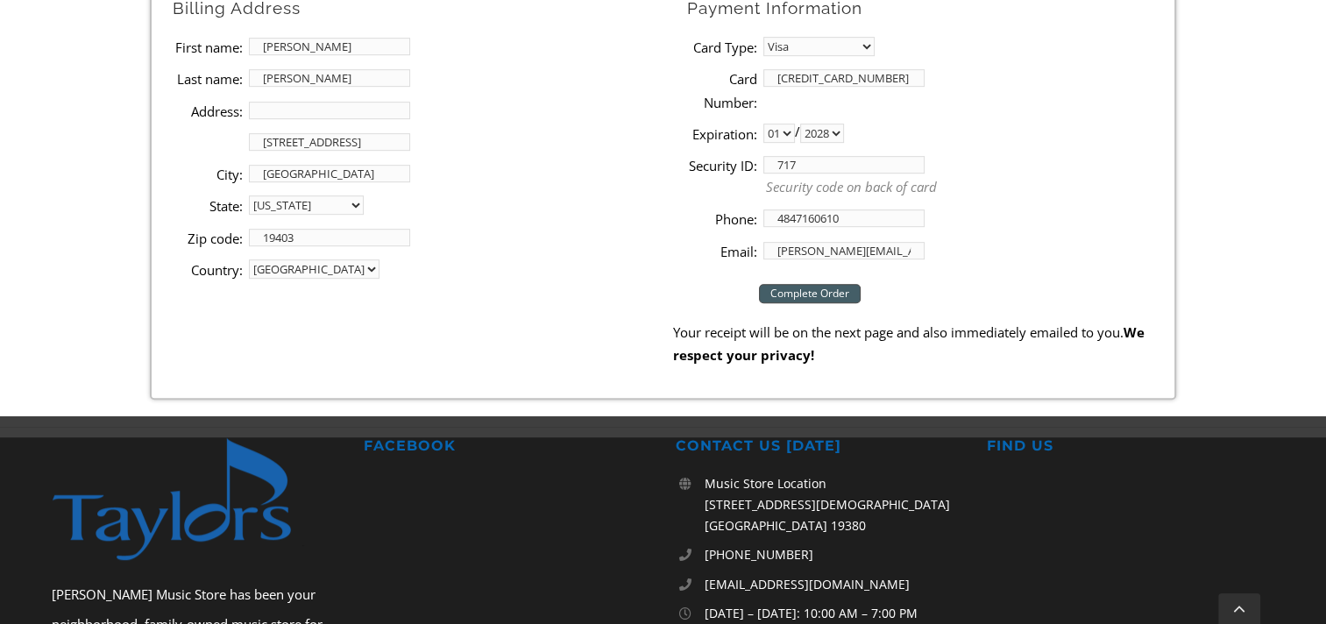
scroll to position [964, 0]
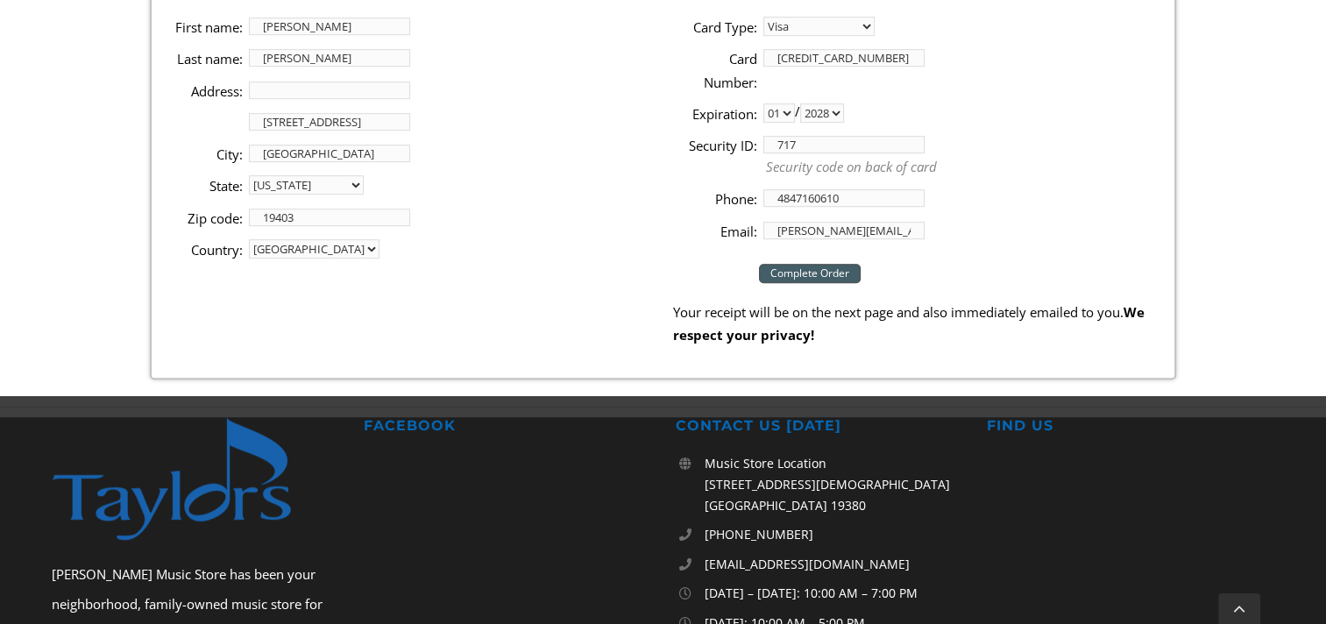
type input "717"
click at [822, 273] on input "Complete Order" at bounding box center [810, 273] width 102 height 19
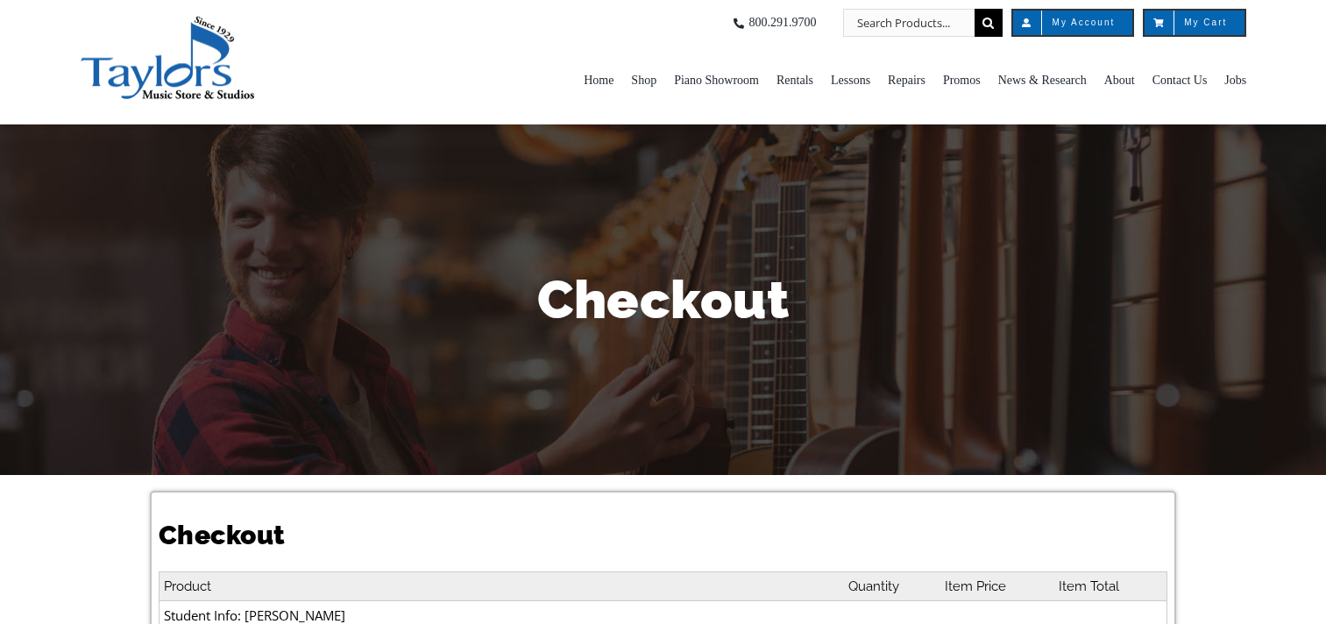
select select "PA"
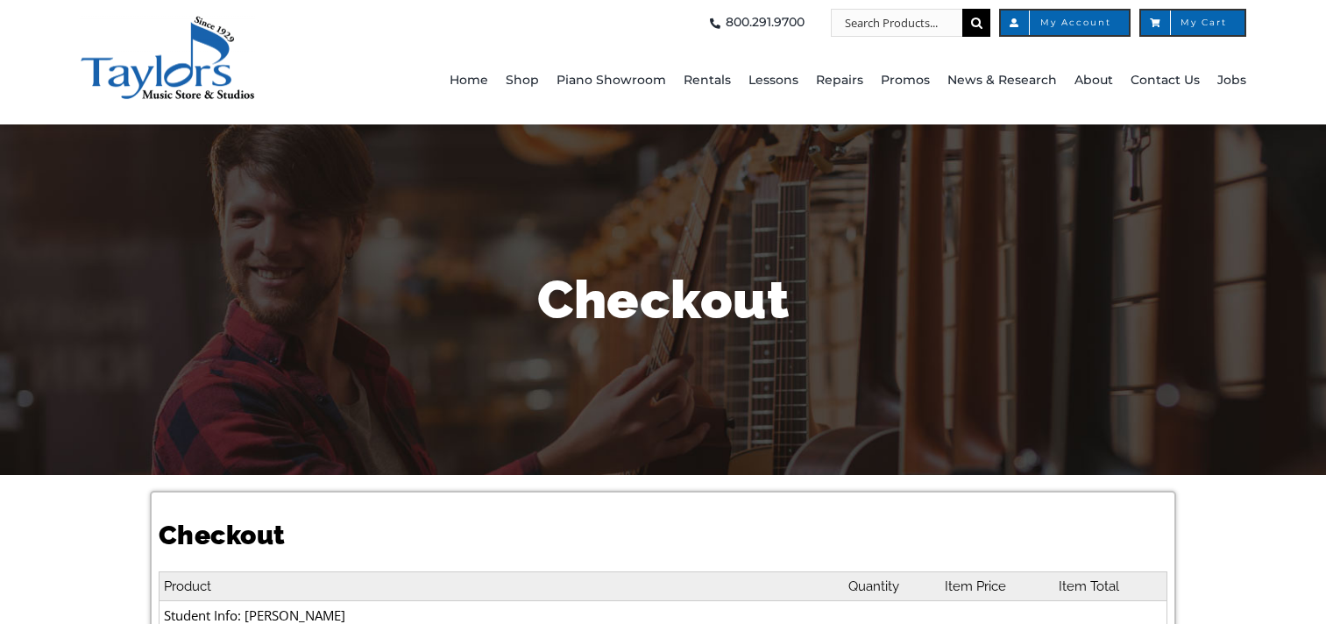
select select
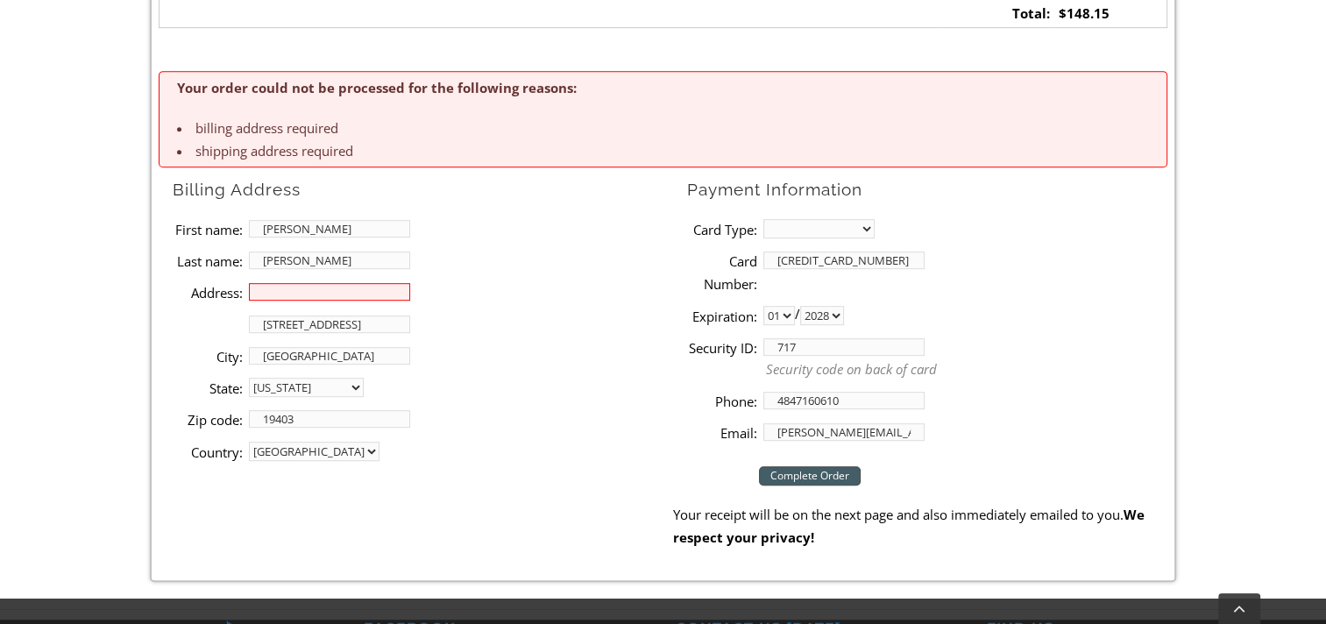
drag, startPoint x: 400, startPoint y: 326, endPoint x: 238, endPoint y: 324, distance: 161.3
click at [238, 324] on li "Address [STREET_ADDRESS]" at bounding box center [423, 325] width 500 height 32
type input "town, [GEOGRAPHIC_DATA], [GEOGRAPHIC_DATA]"
drag, startPoint x: 360, startPoint y: 324, endPoint x: 239, endPoint y: 326, distance: 121.0
click at [239, 326] on li "Address 2: [GEOGRAPHIC_DATA], [GEOGRAPHIC_DATA]" at bounding box center [423, 325] width 500 height 32
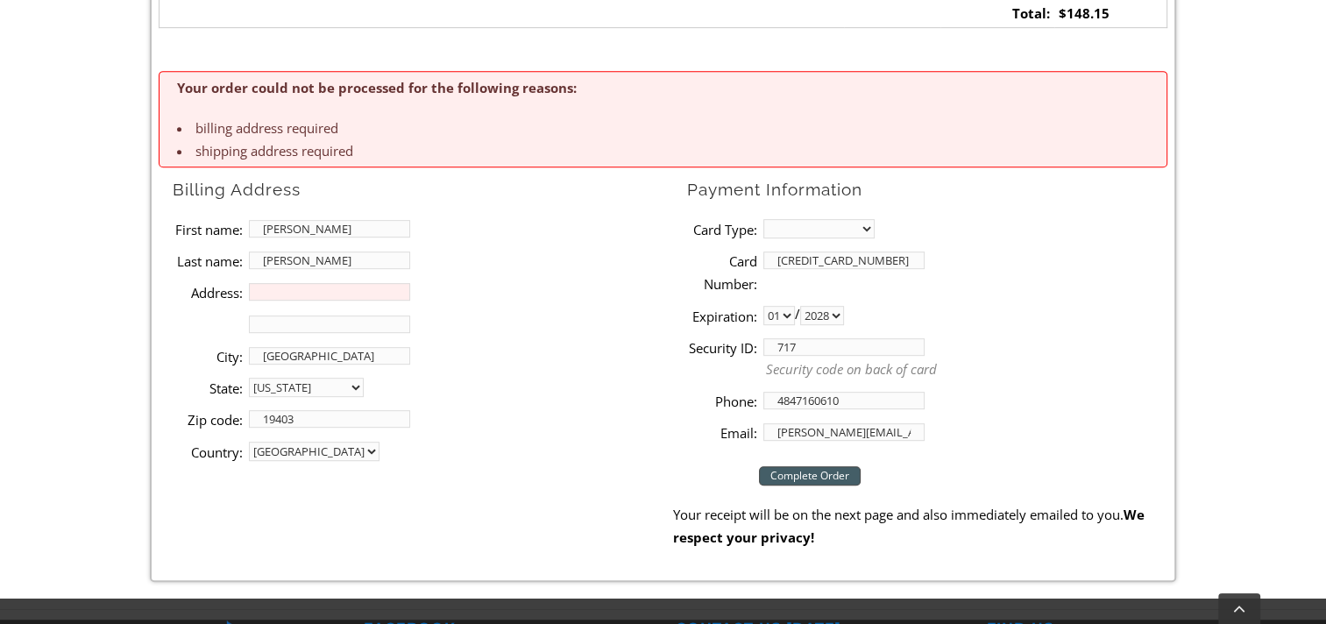
click at [287, 292] on input "Address:" at bounding box center [329, 292] width 161 height 18
type input "[STREET_ADDRESS]"
click at [533, 233] on li "First name: [PERSON_NAME]" at bounding box center [423, 229] width 500 height 32
click at [866, 223] on select "MasterCard Visa American Express Discover" at bounding box center [818, 228] width 111 height 19
select select "visa"
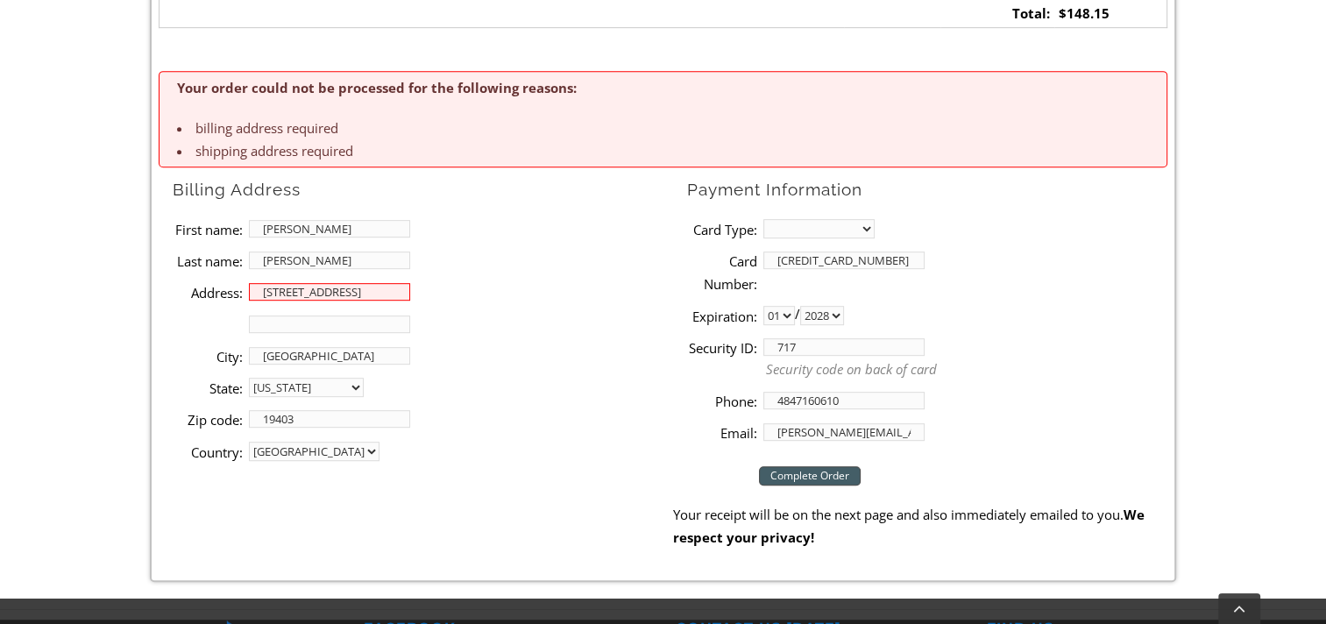
click at [763, 219] on select "MasterCard Visa American Express Discover" at bounding box center [818, 228] width 111 height 19
click at [1000, 280] on li "Card Number: [CREDIT_CARD_NUMBER]" at bounding box center [927, 272] width 480 height 55
click at [816, 471] on input "Complete Order" at bounding box center [810, 475] width 102 height 19
